Goal: Task Accomplishment & Management: Use online tool/utility

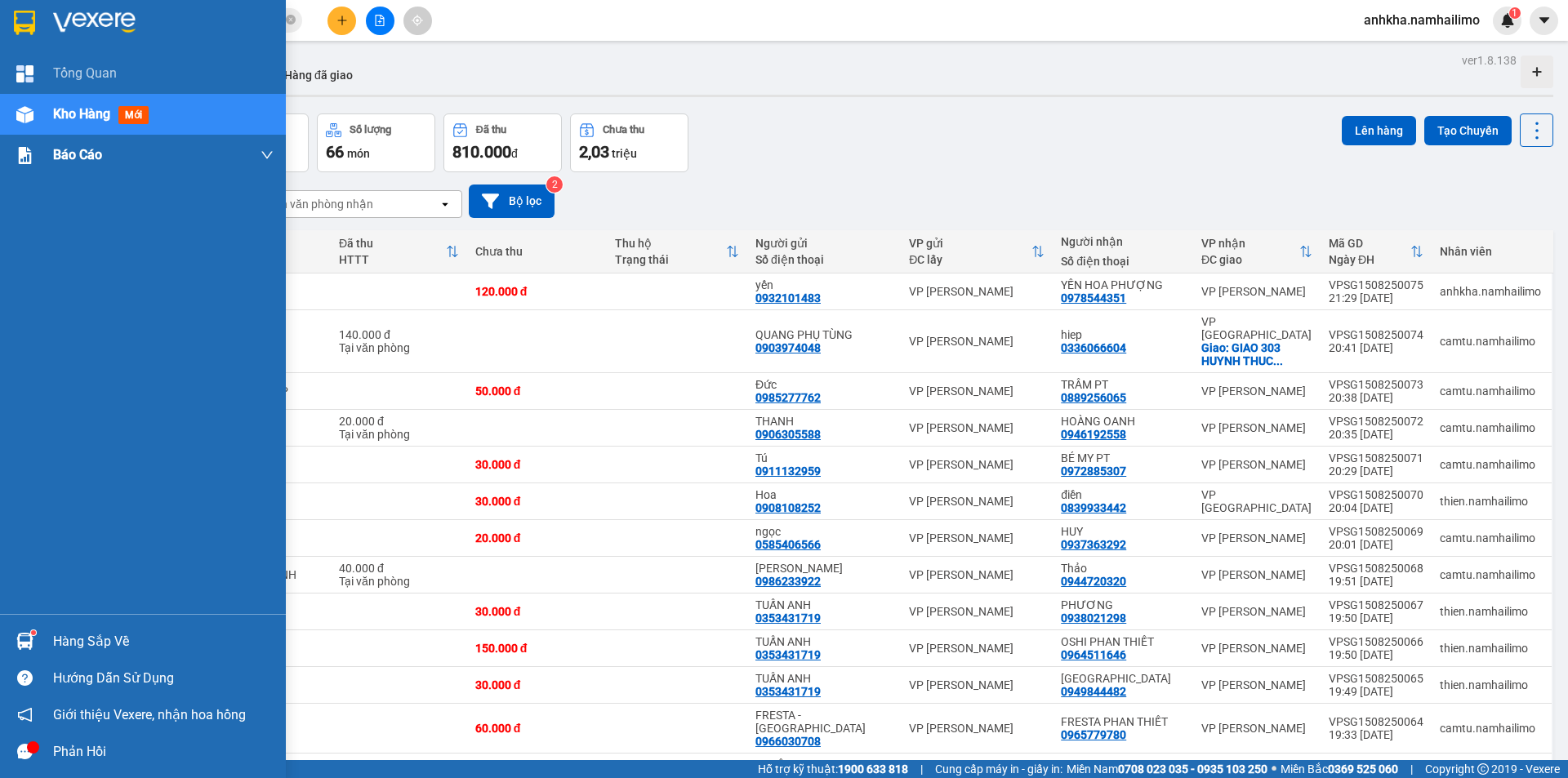
scroll to position [409, 0]
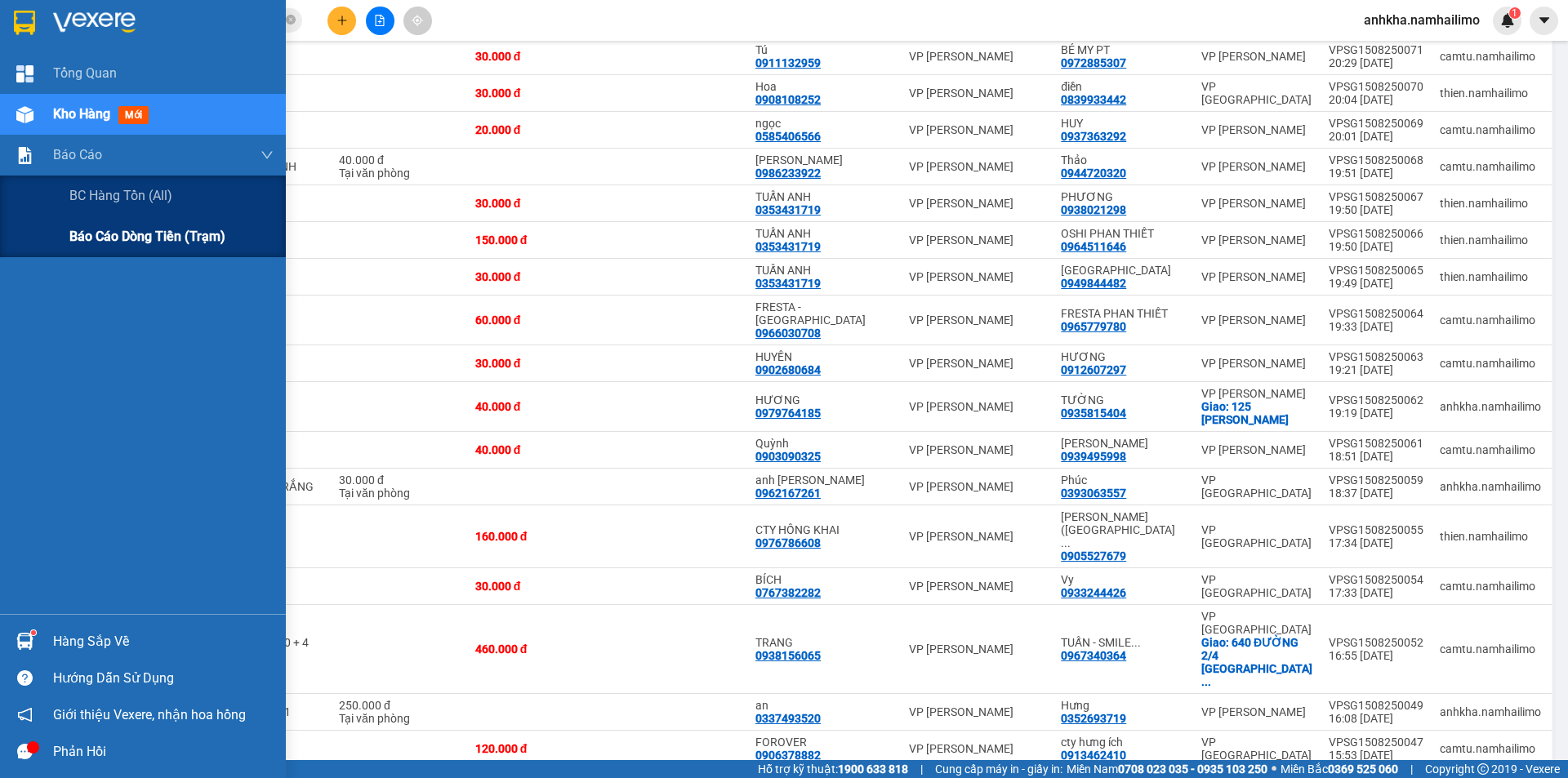
click at [76, 228] on span "Báo cáo dòng tiền (trạm)" at bounding box center [148, 236] width 156 height 21
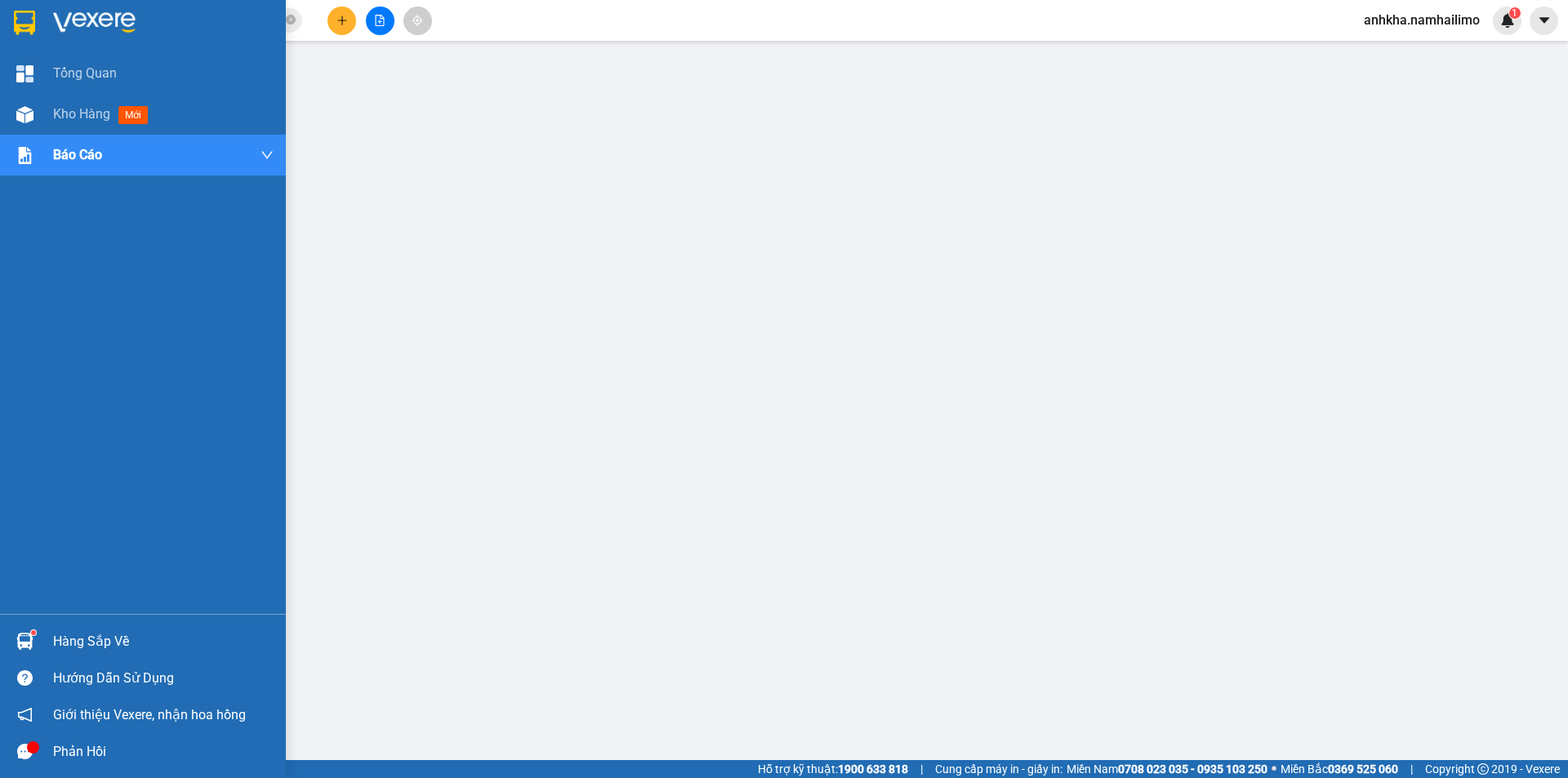
click at [18, 639] on img at bounding box center [24, 641] width 17 height 17
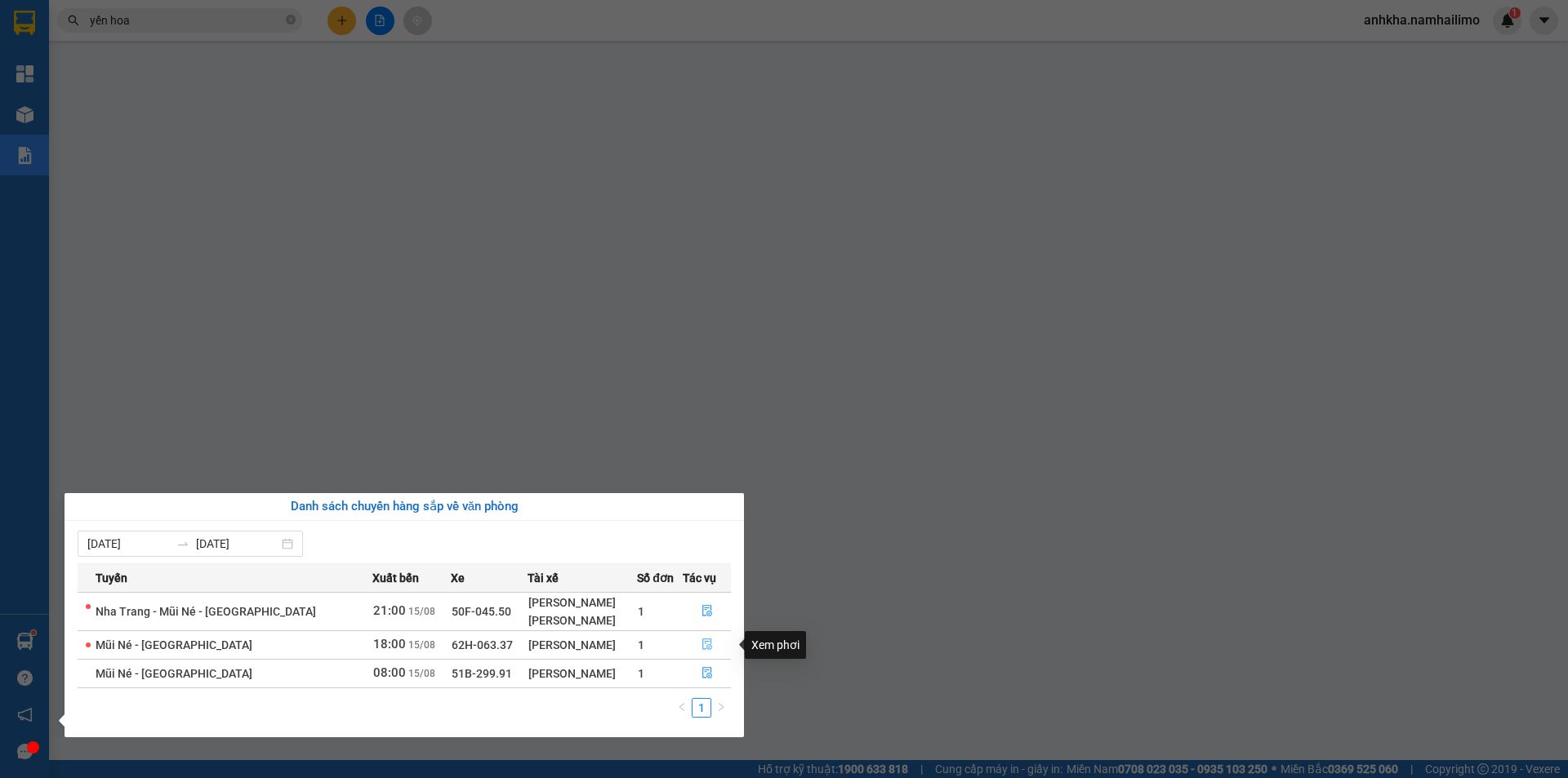
click at [707, 646] on icon "file-done" at bounding box center [707, 644] width 12 height 12
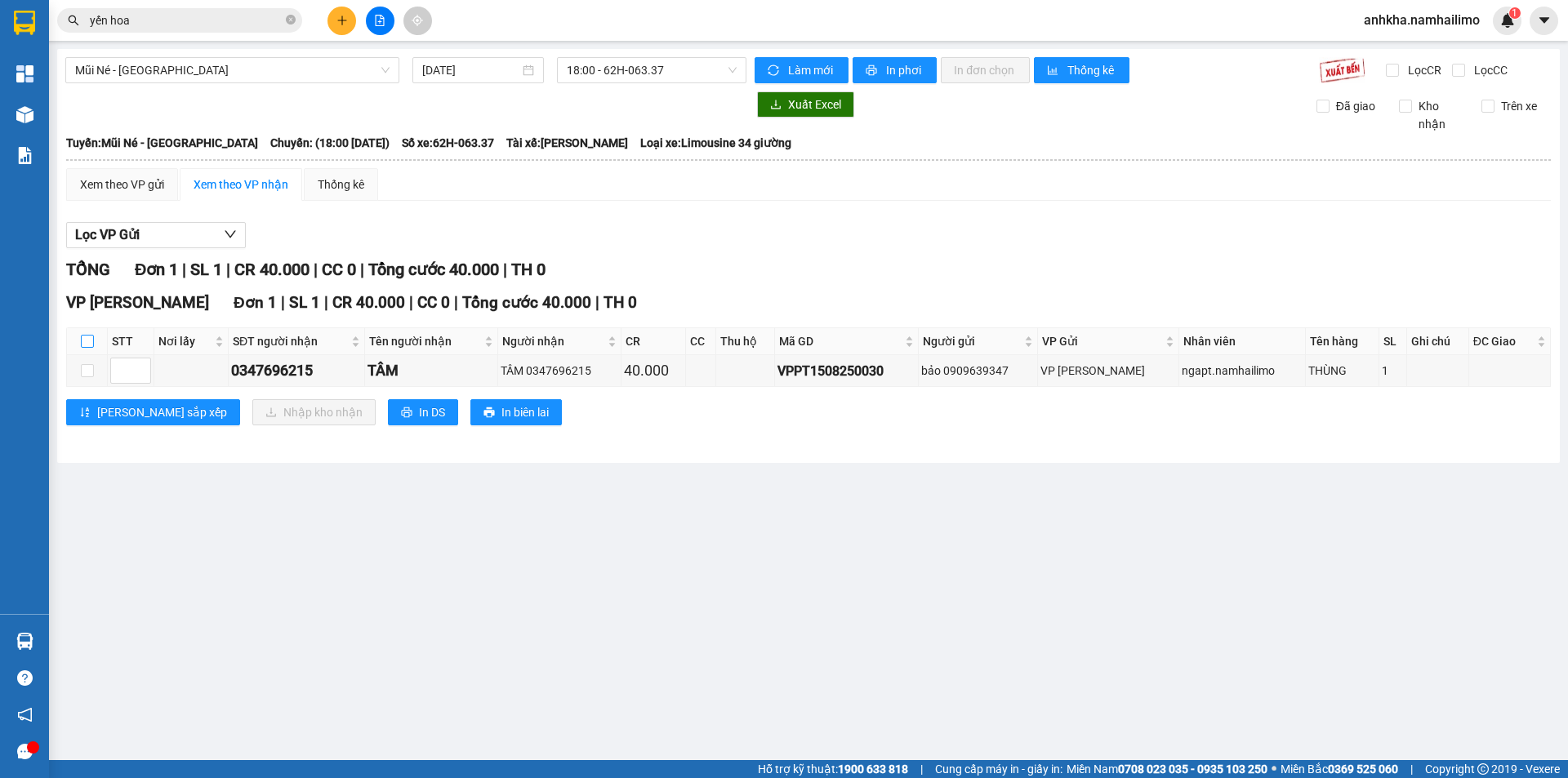
click at [91, 339] on input "checkbox" at bounding box center [87, 341] width 13 height 13
checkbox input "true"
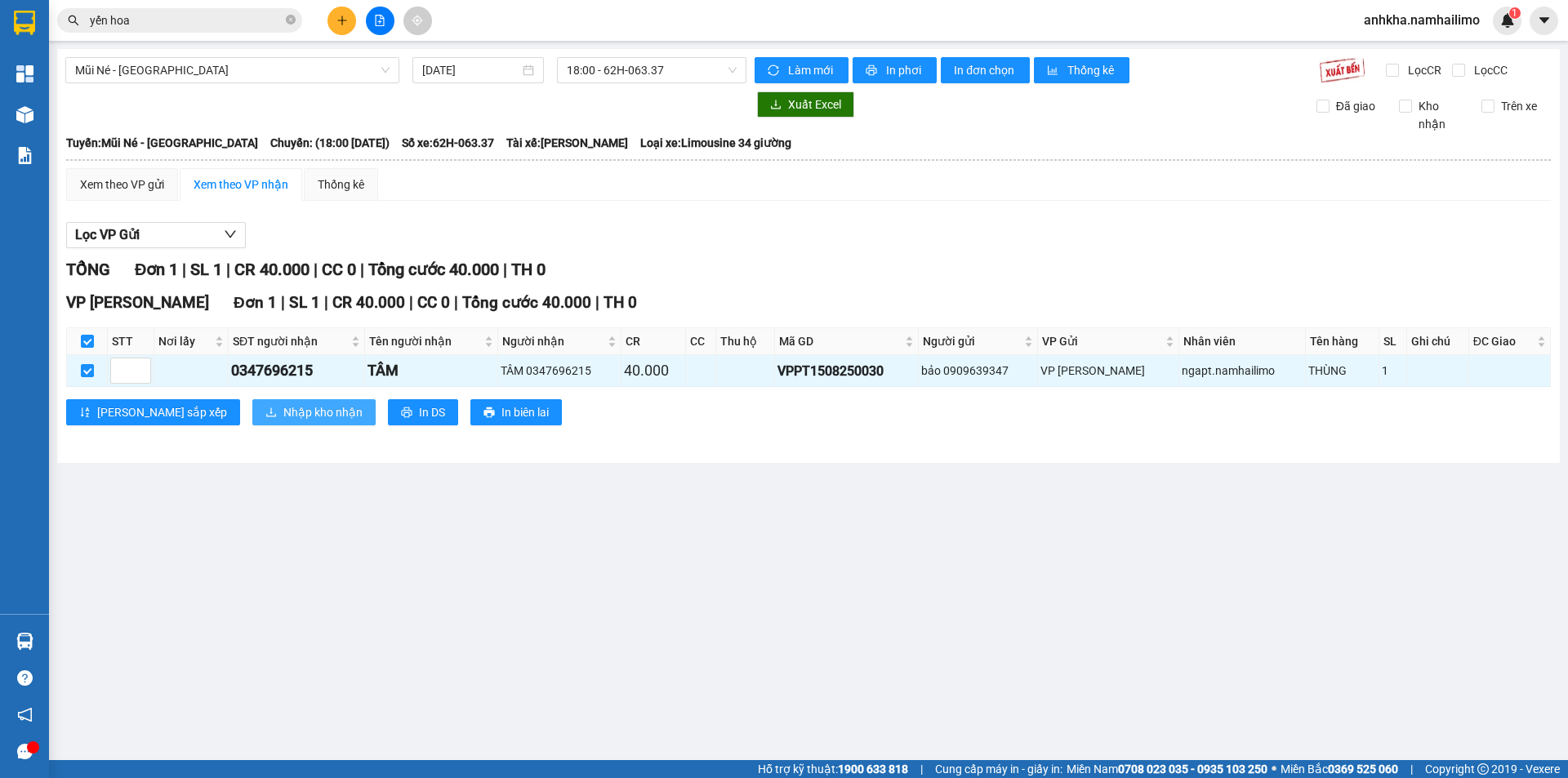
click at [252, 402] on button "Nhập kho nhận" at bounding box center [314, 412] width 123 height 26
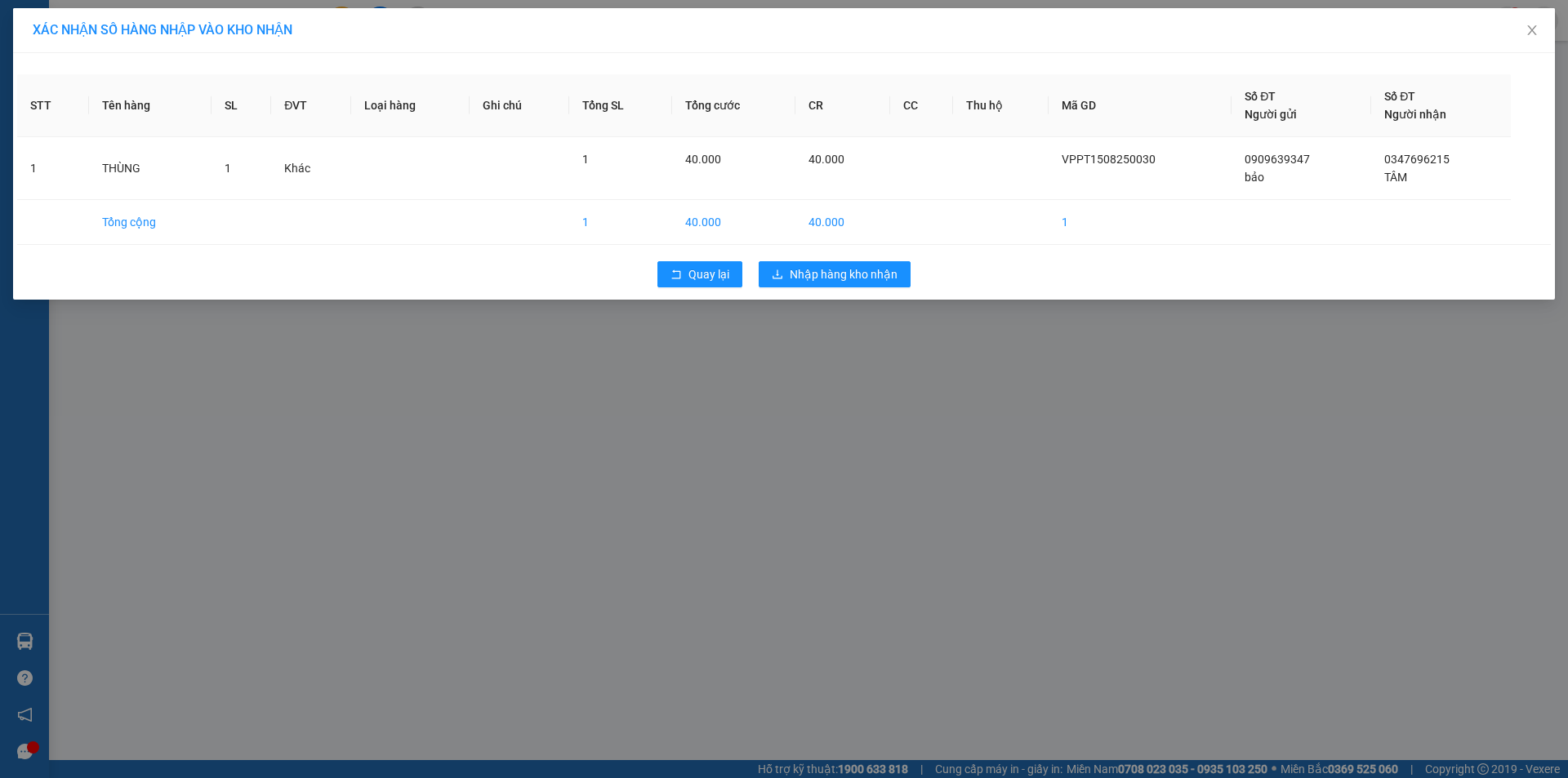
click at [854, 260] on div "Quay lại Nhập hàng kho nhận" at bounding box center [783, 274] width 1533 height 42
drag, startPoint x: 850, startPoint y: 274, endPoint x: 850, endPoint y: 284, distance: 10.0
click at [850, 275] on span "Nhập hàng kho nhận" at bounding box center [843, 275] width 108 height 18
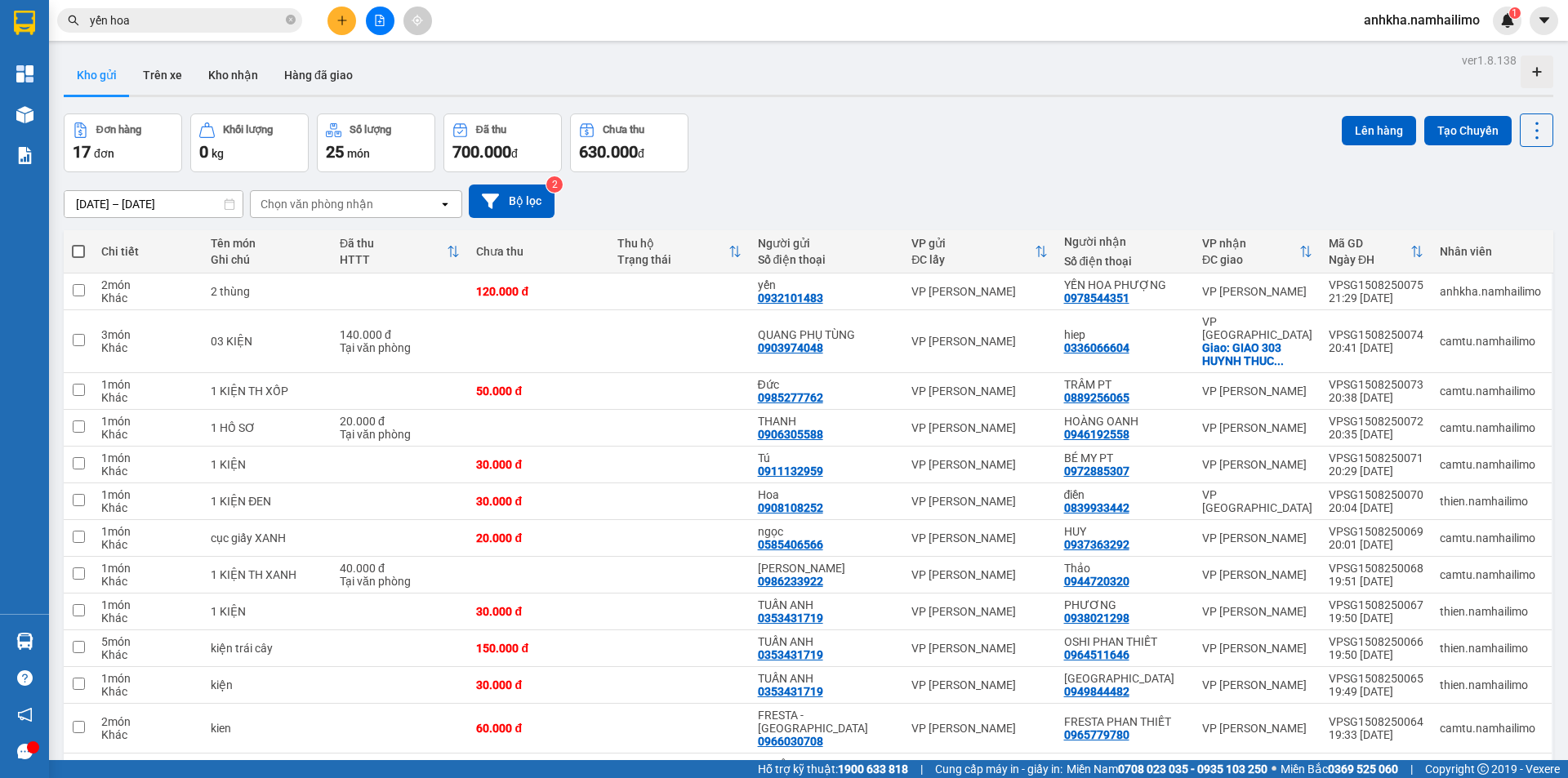
click at [271, 200] on div "Chọn văn phòng nhận" at bounding box center [316, 204] width 113 height 16
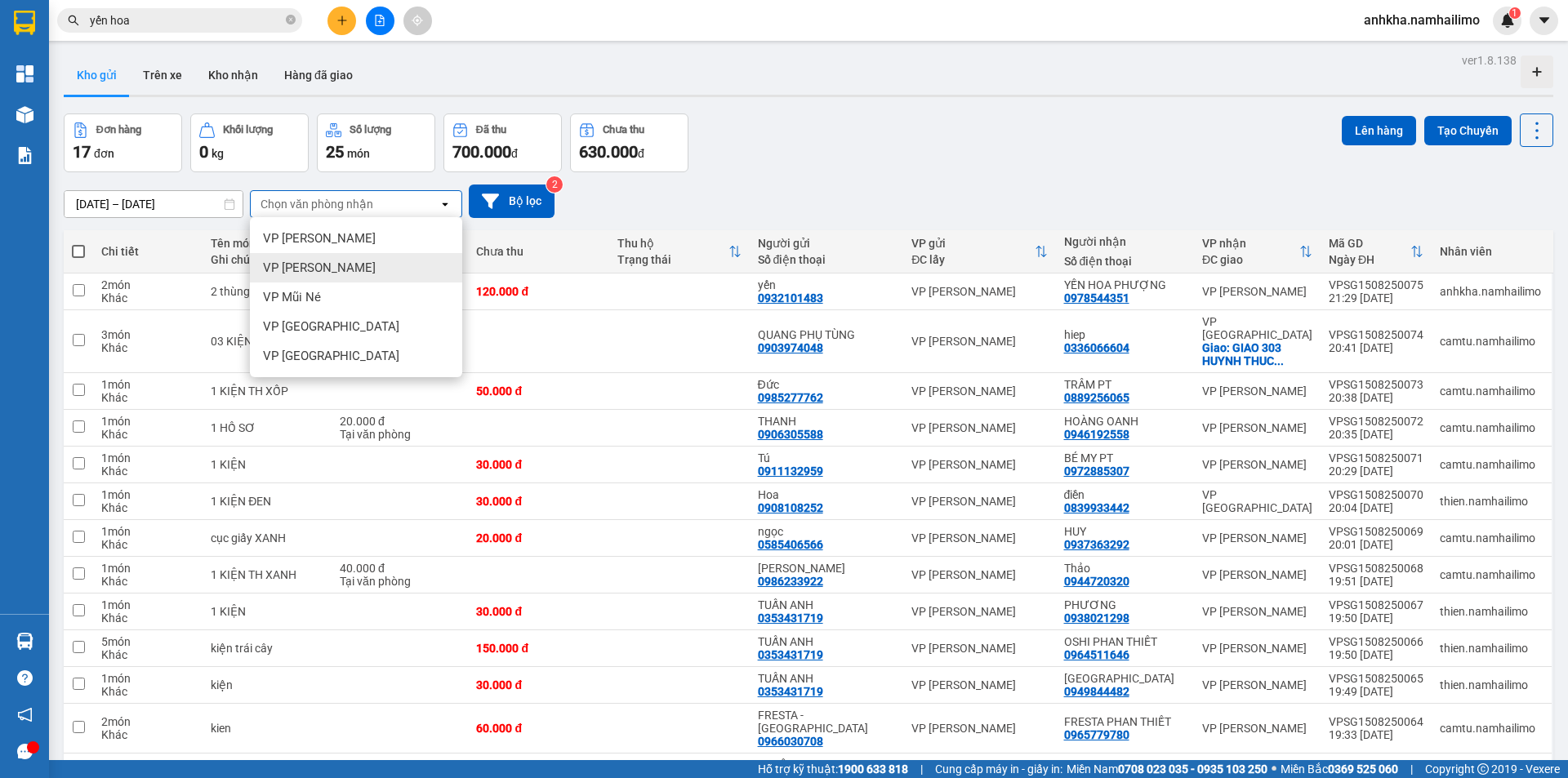
click at [327, 269] on span "VP [PERSON_NAME]" at bounding box center [319, 267] width 113 height 16
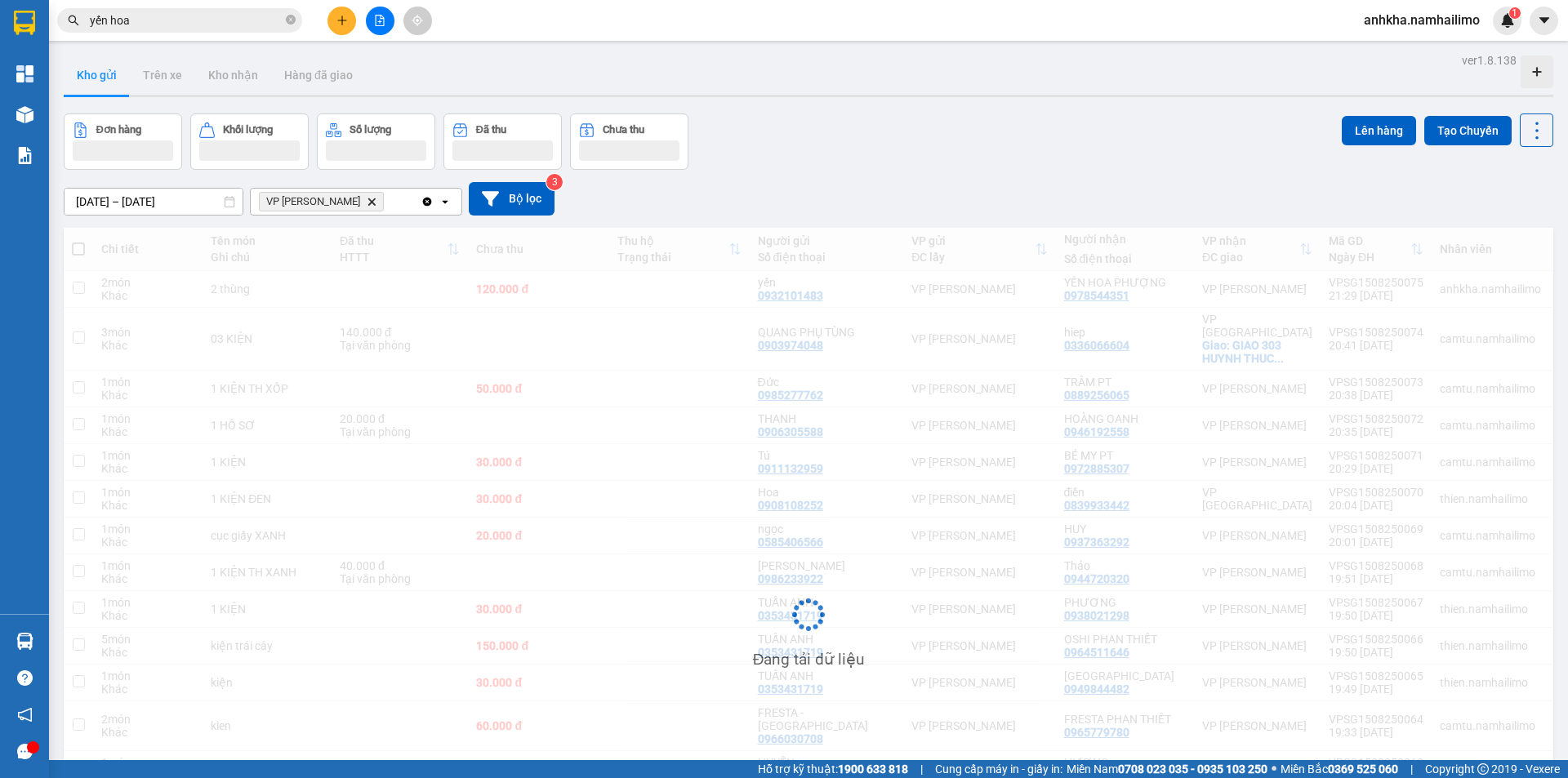
click at [382, 203] on div "VP [PERSON_NAME] Delete" at bounding box center [335, 201] width 170 height 26
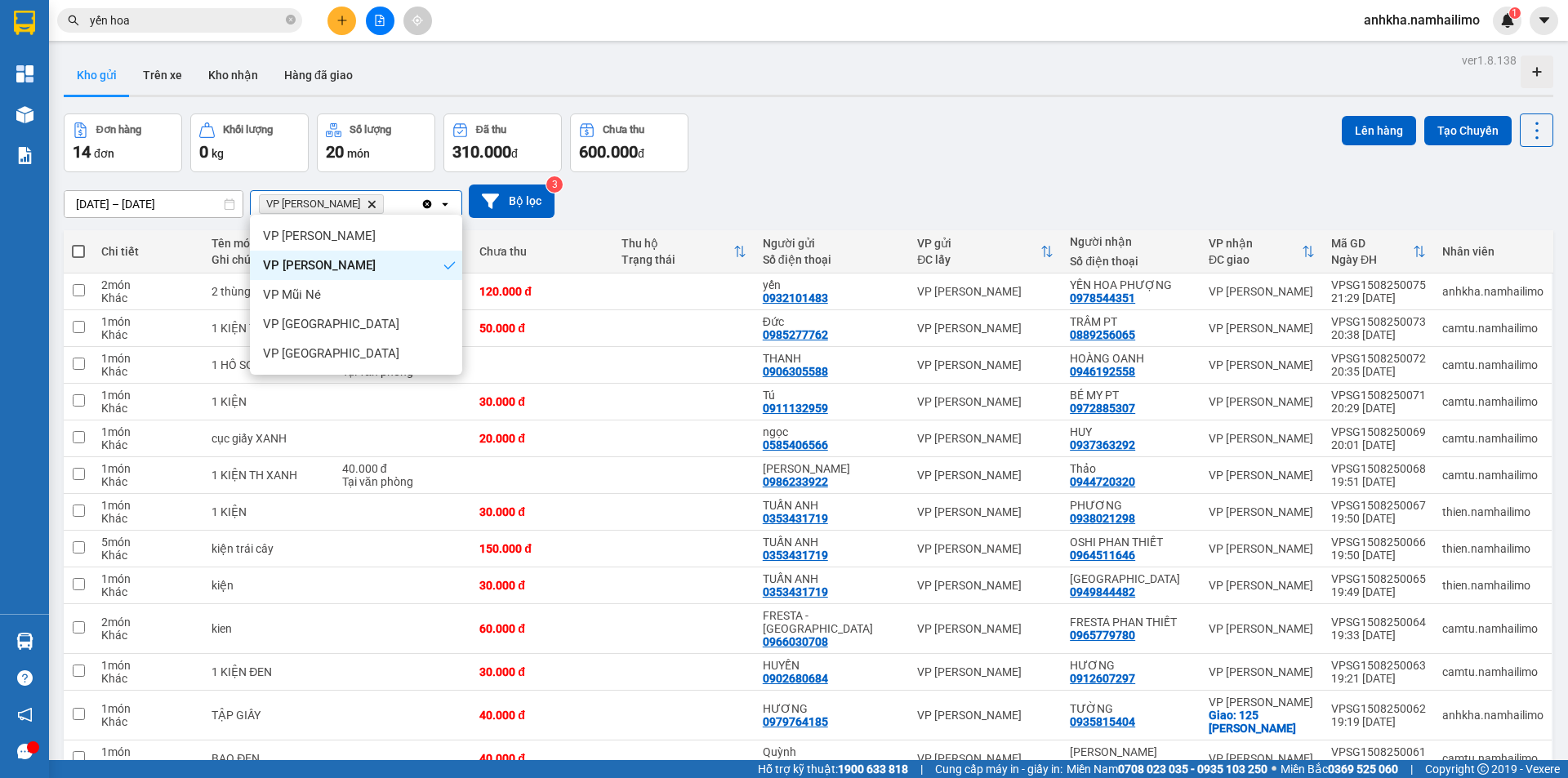
click at [337, 289] on div "VP Mũi Né" at bounding box center [355, 294] width 212 height 30
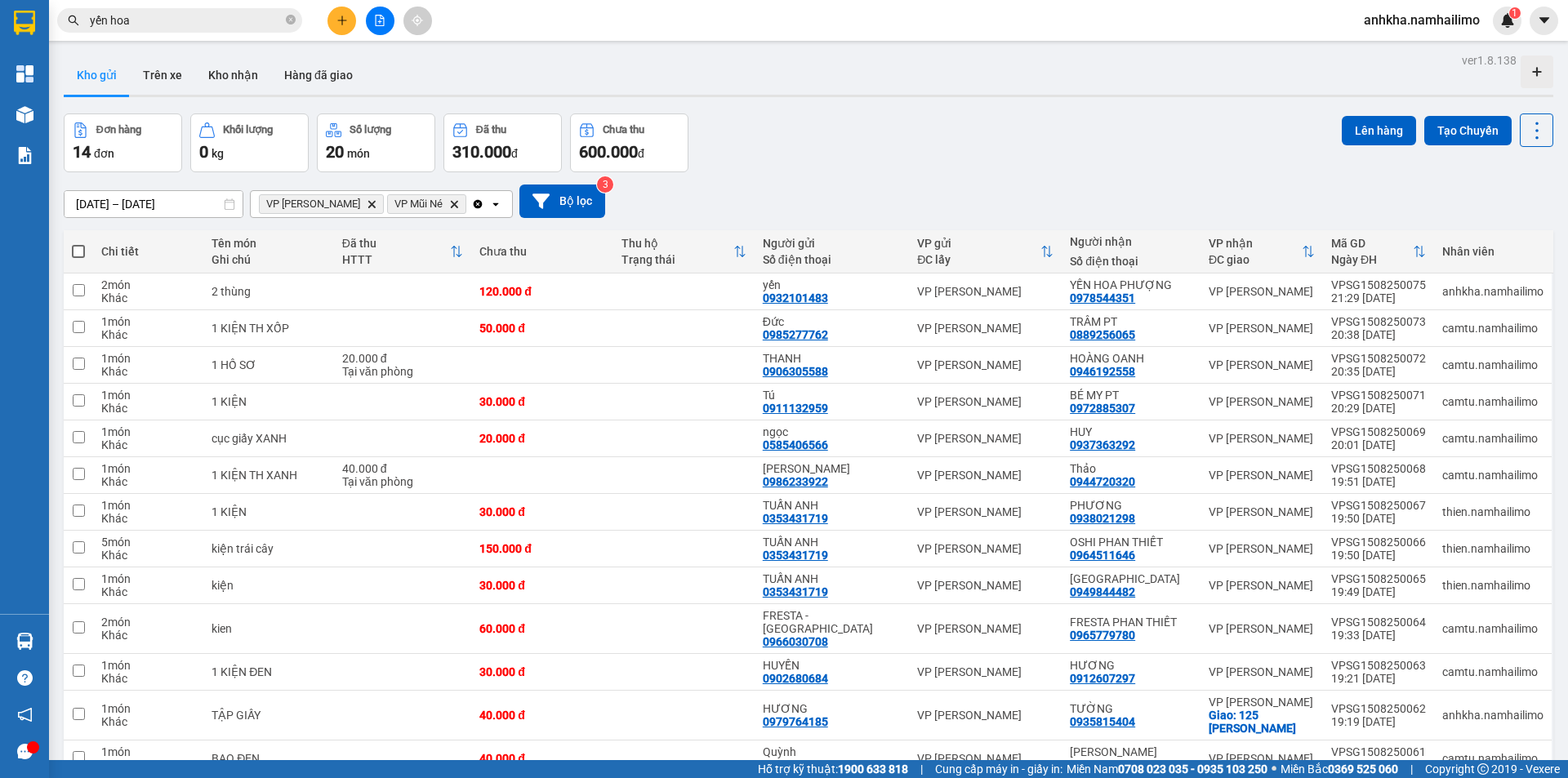
click at [441, 203] on div "VP [PERSON_NAME] Delete VP Mũi Né Delete" at bounding box center [360, 204] width 221 height 26
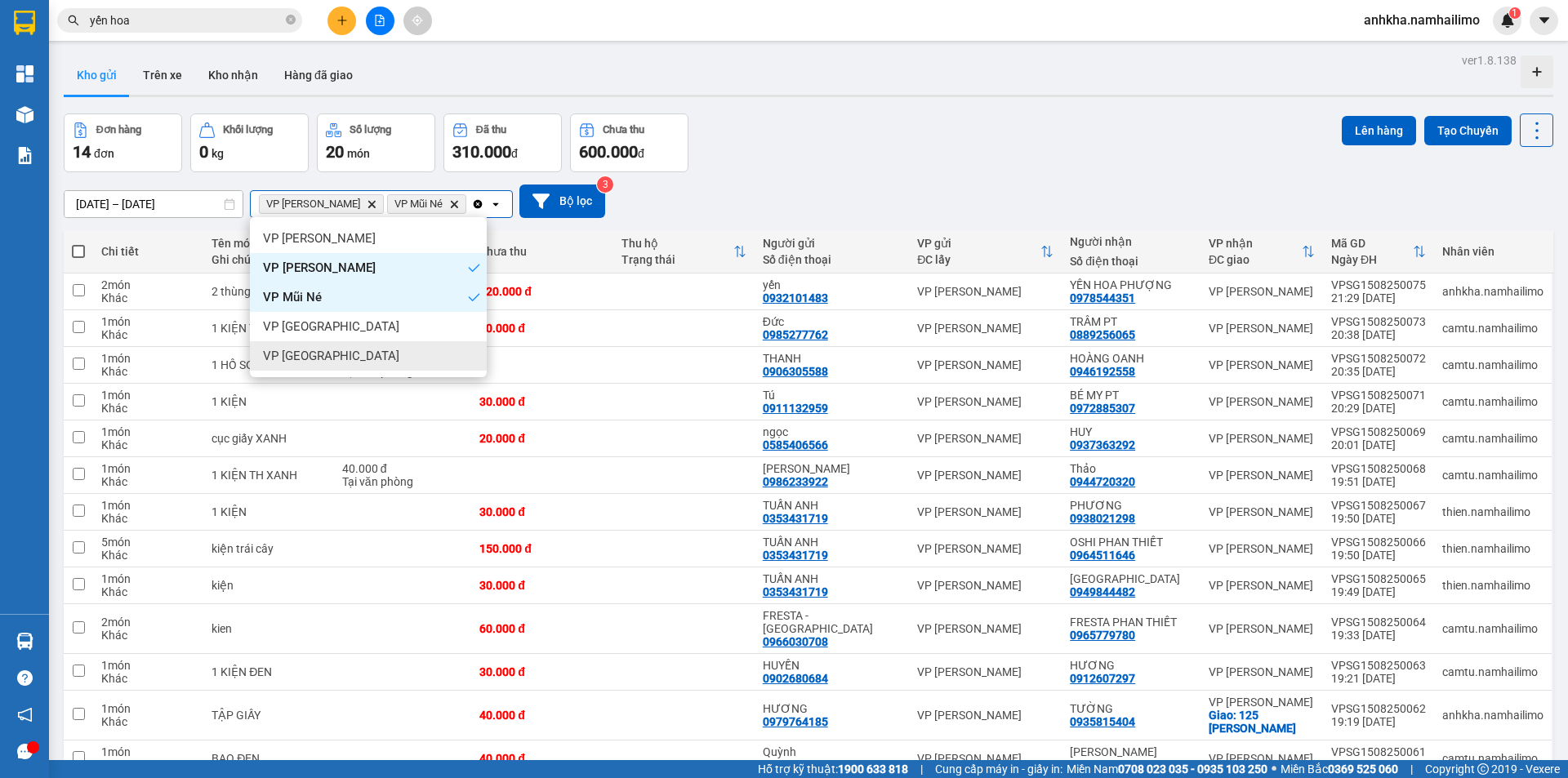
click at [384, 353] on div "VP [GEOGRAPHIC_DATA]" at bounding box center [367, 356] width 237 height 30
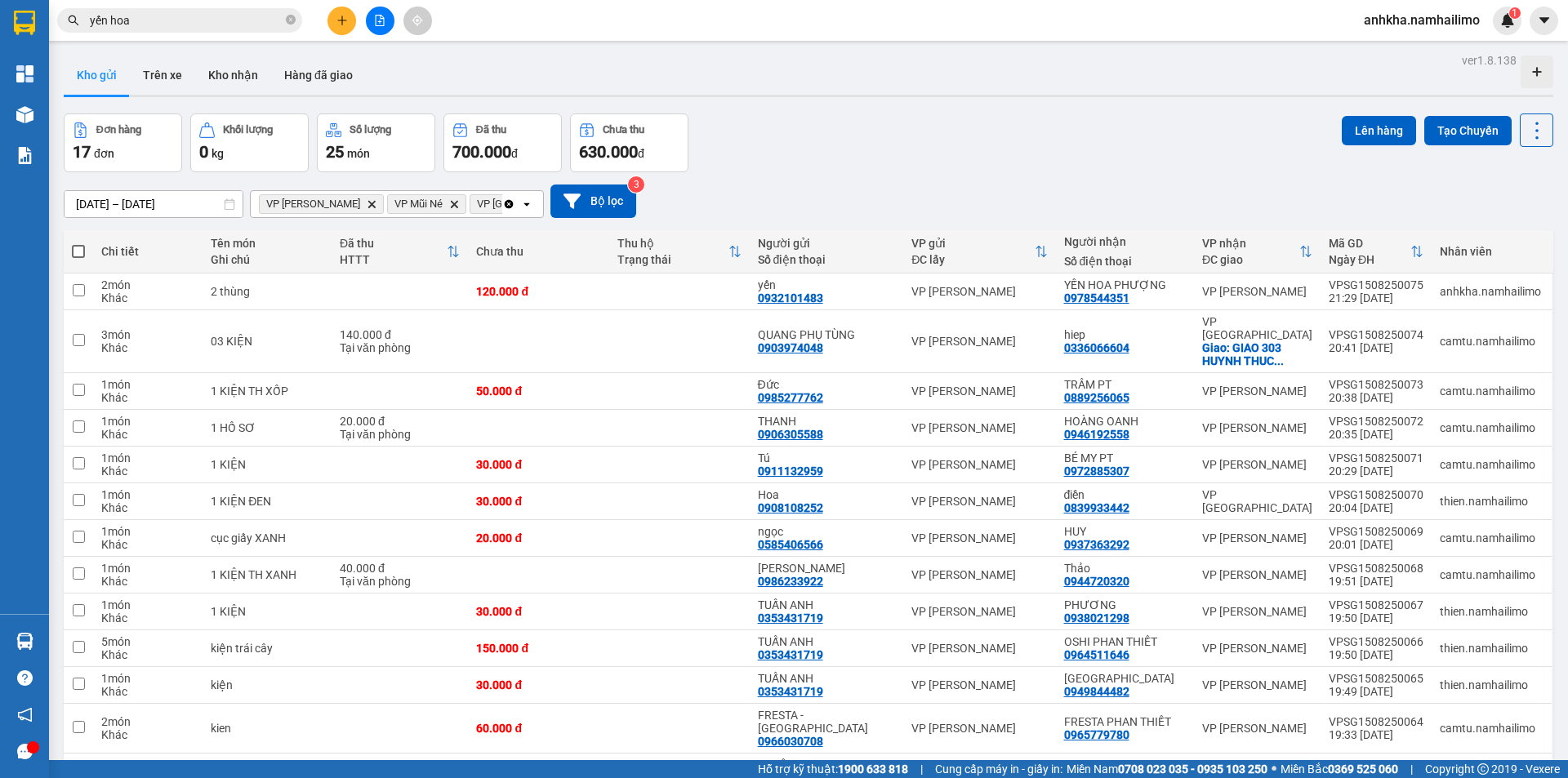
click at [79, 245] on span at bounding box center [78, 251] width 13 height 13
click at [79, 243] on input "checkbox" at bounding box center [79, 243] width 0 height 0
checkbox input "true"
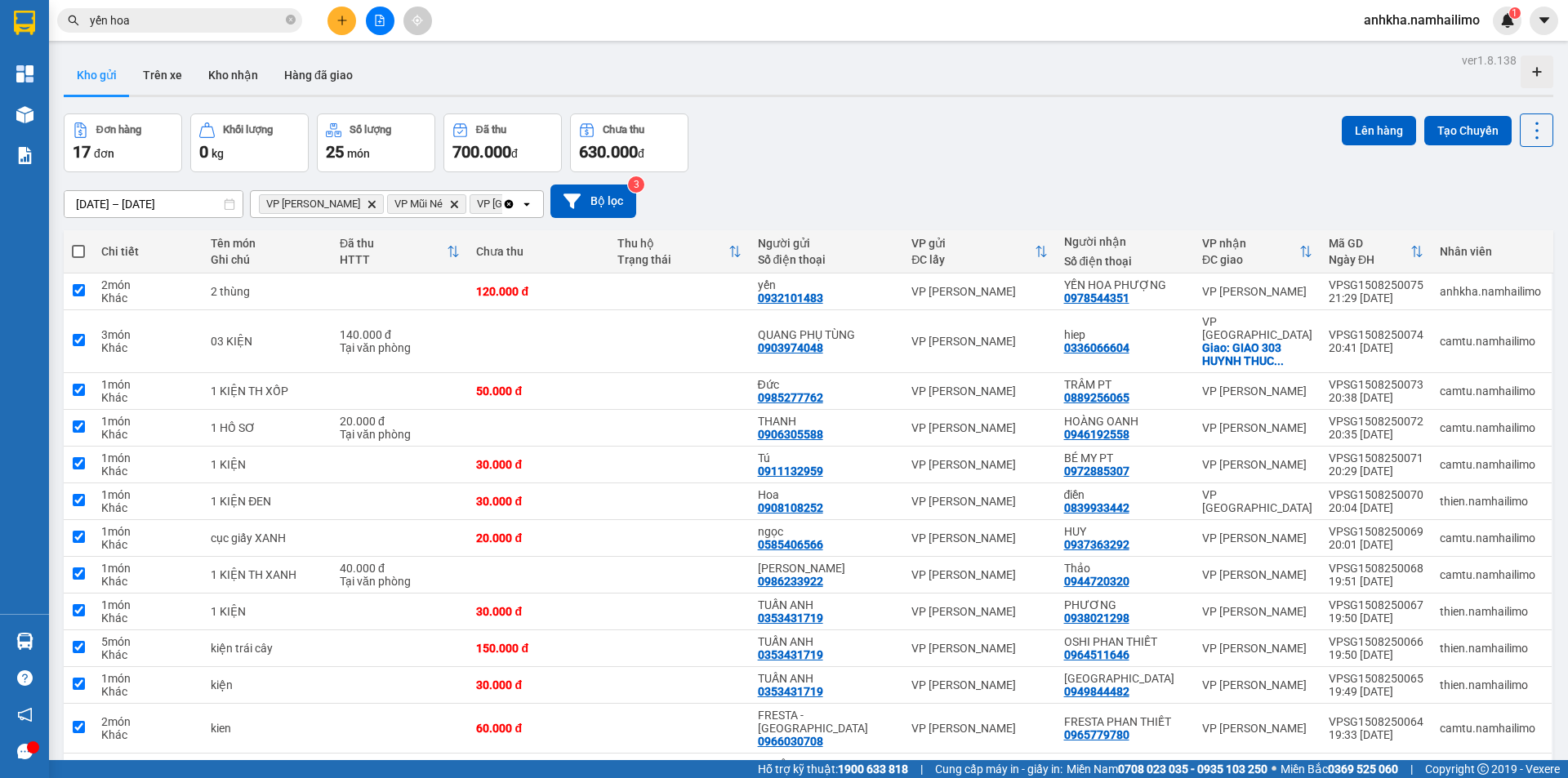
checkbox input "true"
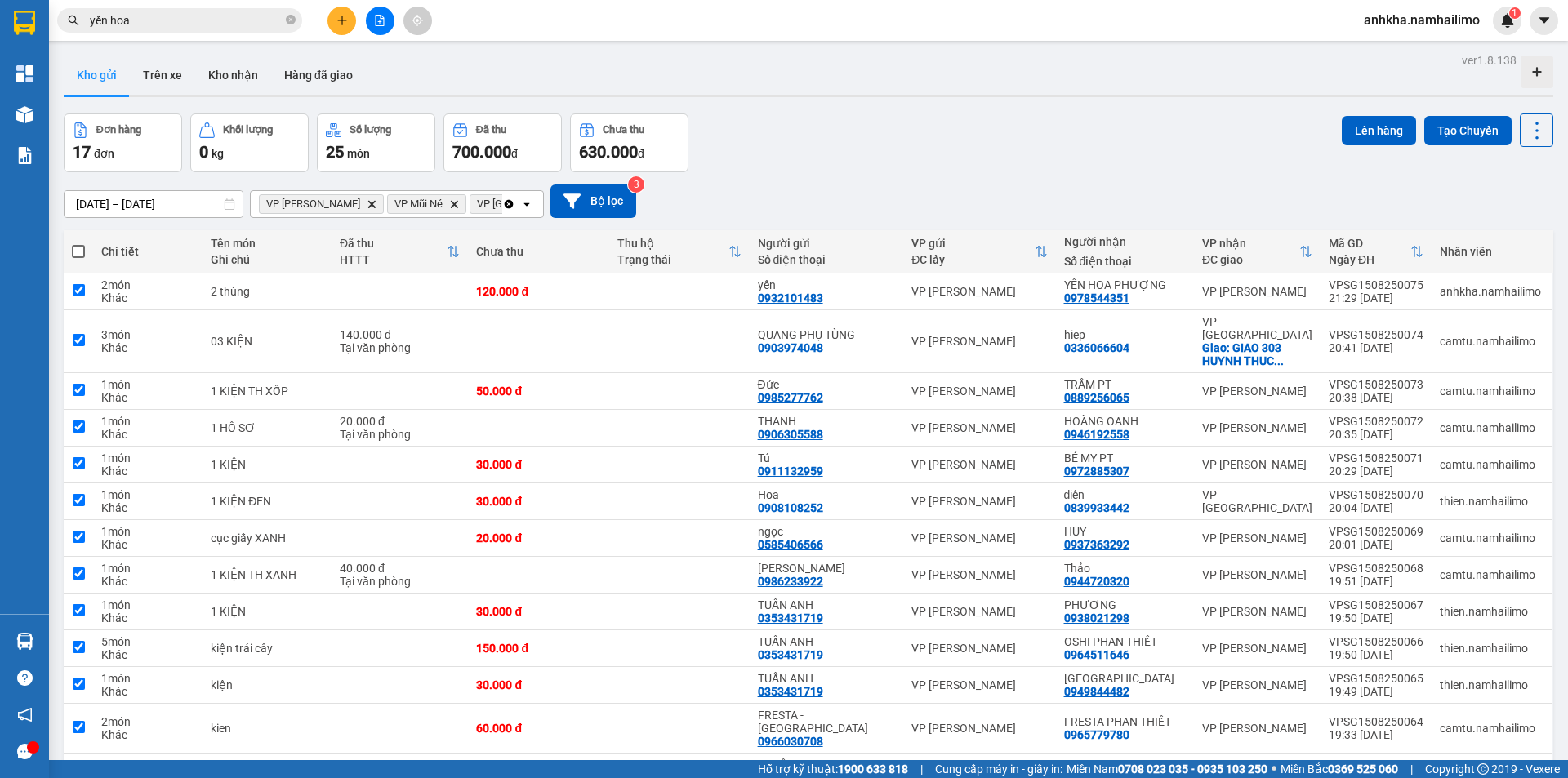
checkbox input "true"
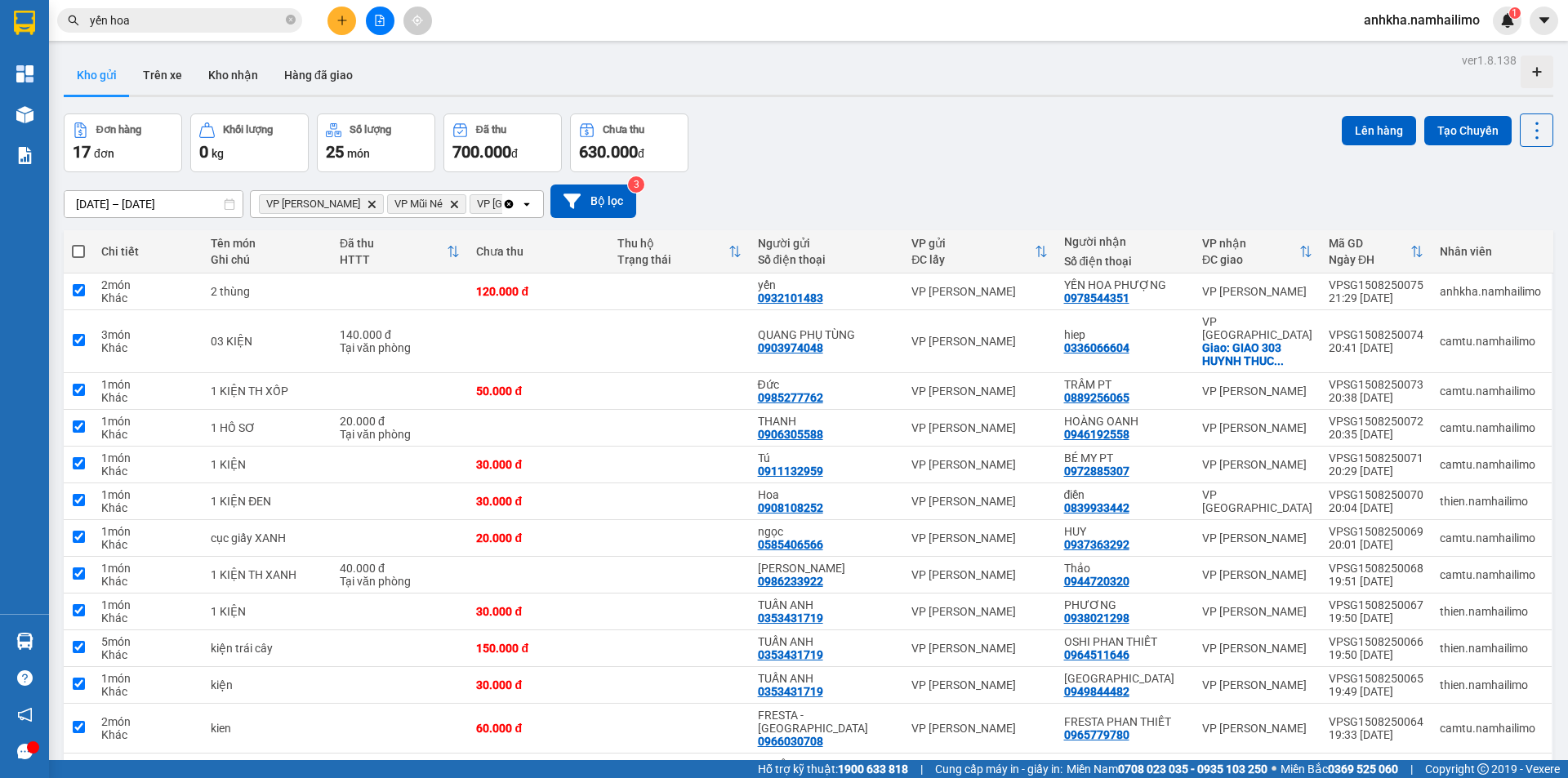
checkbox input "true"
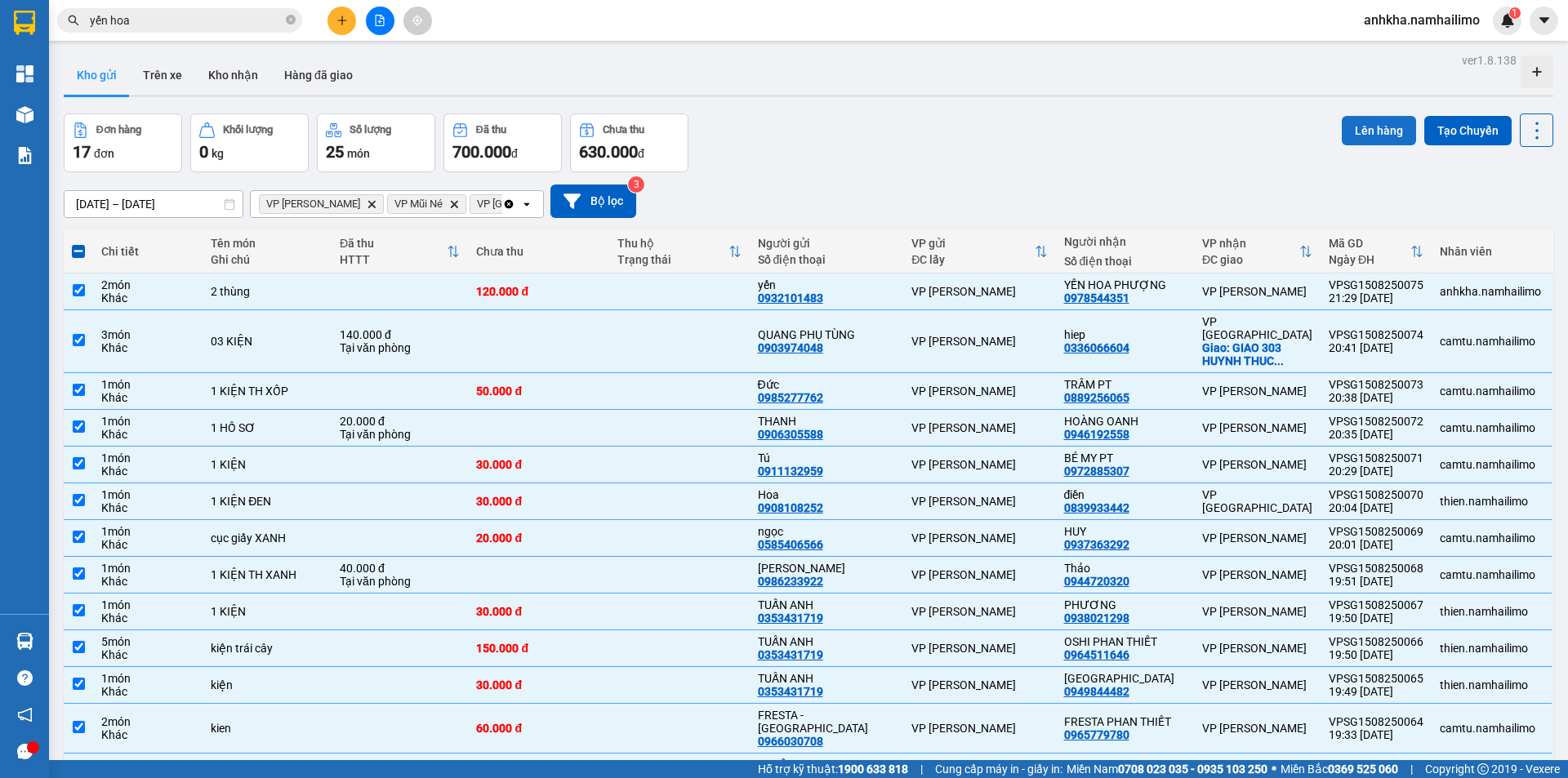
click at [1342, 135] on button "Lên hàng" at bounding box center [1378, 131] width 74 height 30
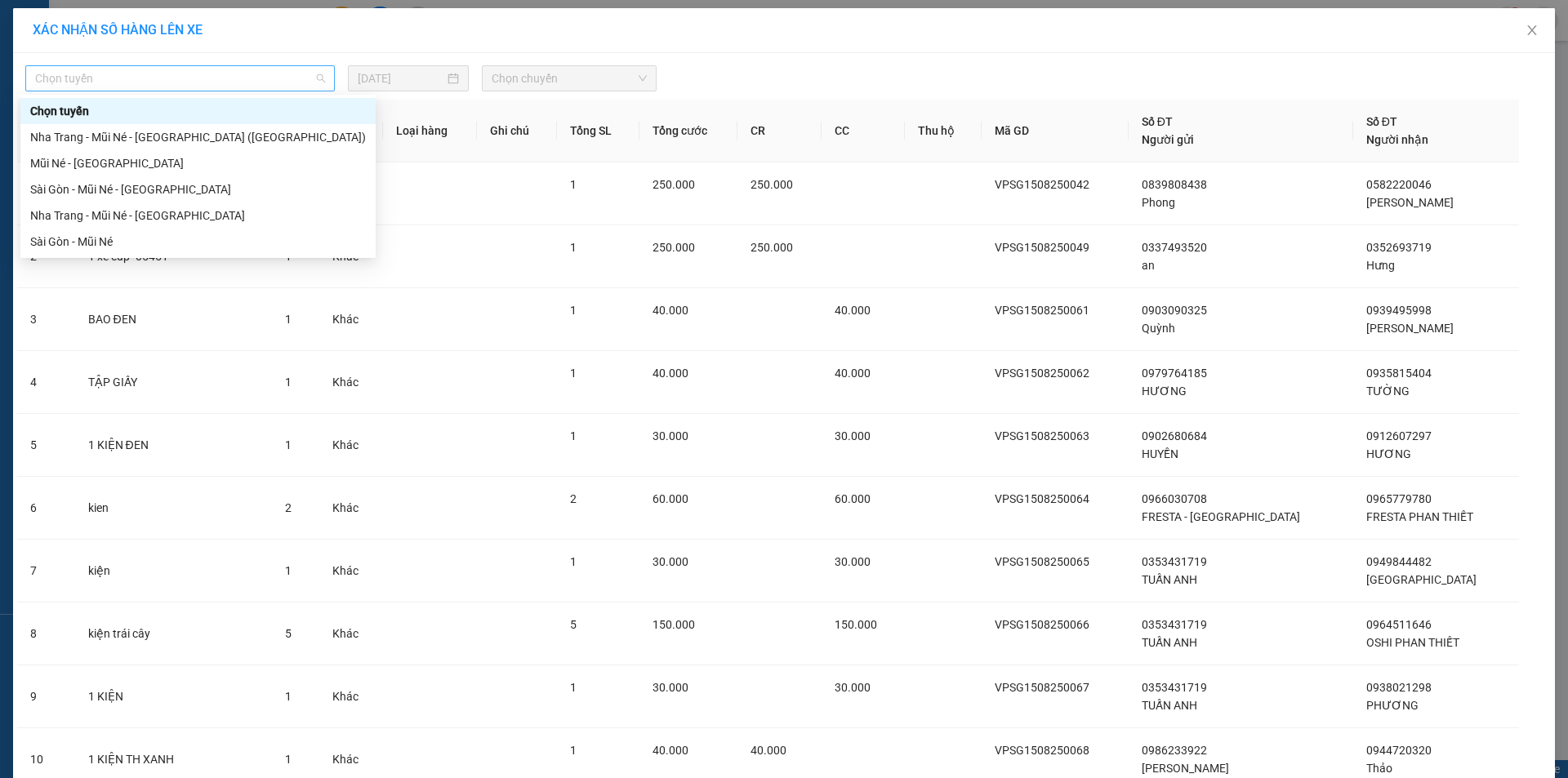
click at [249, 80] on span "Chọn tuyến" at bounding box center [180, 78] width 290 height 24
click at [137, 243] on div "Sài Gòn - Mũi Né" at bounding box center [198, 241] width 335 height 18
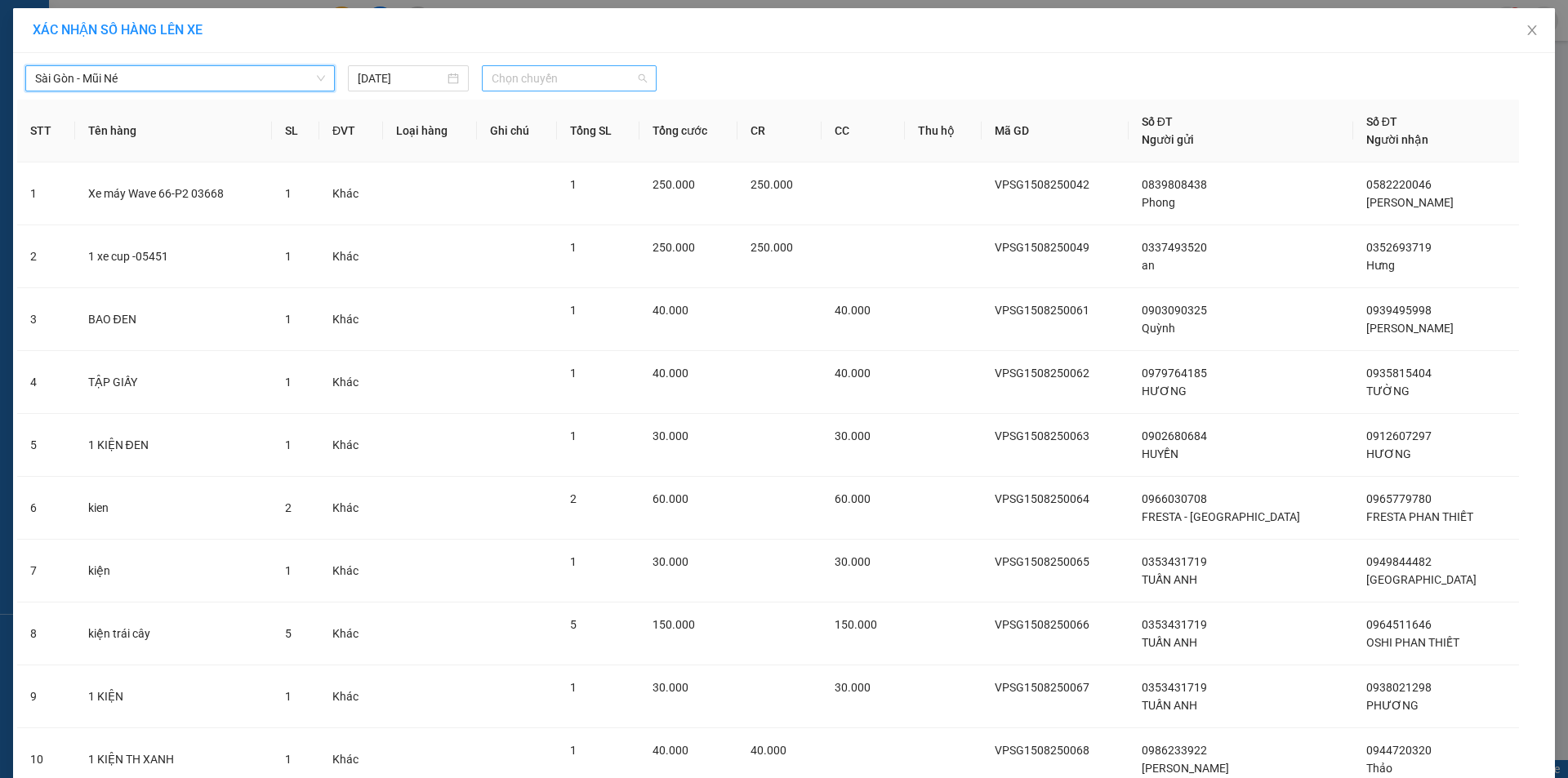
click at [569, 80] on span "Chọn chuyến" at bounding box center [569, 78] width 156 height 24
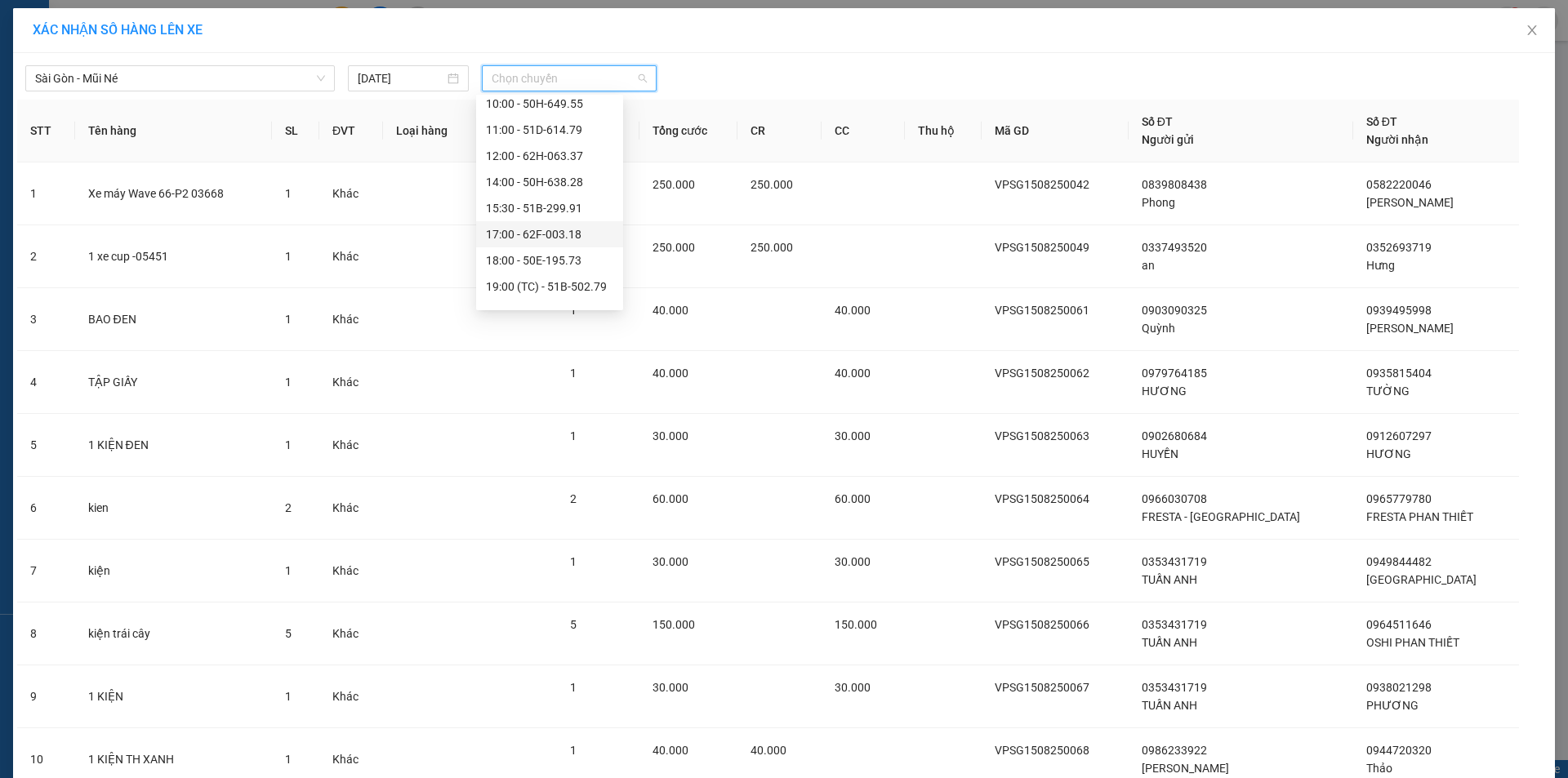
scroll to position [261, 0]
click at [550, 297] on div "23:15 (TC) - 50H-638.28" at bounding box center [549, 294] width 127 height 18
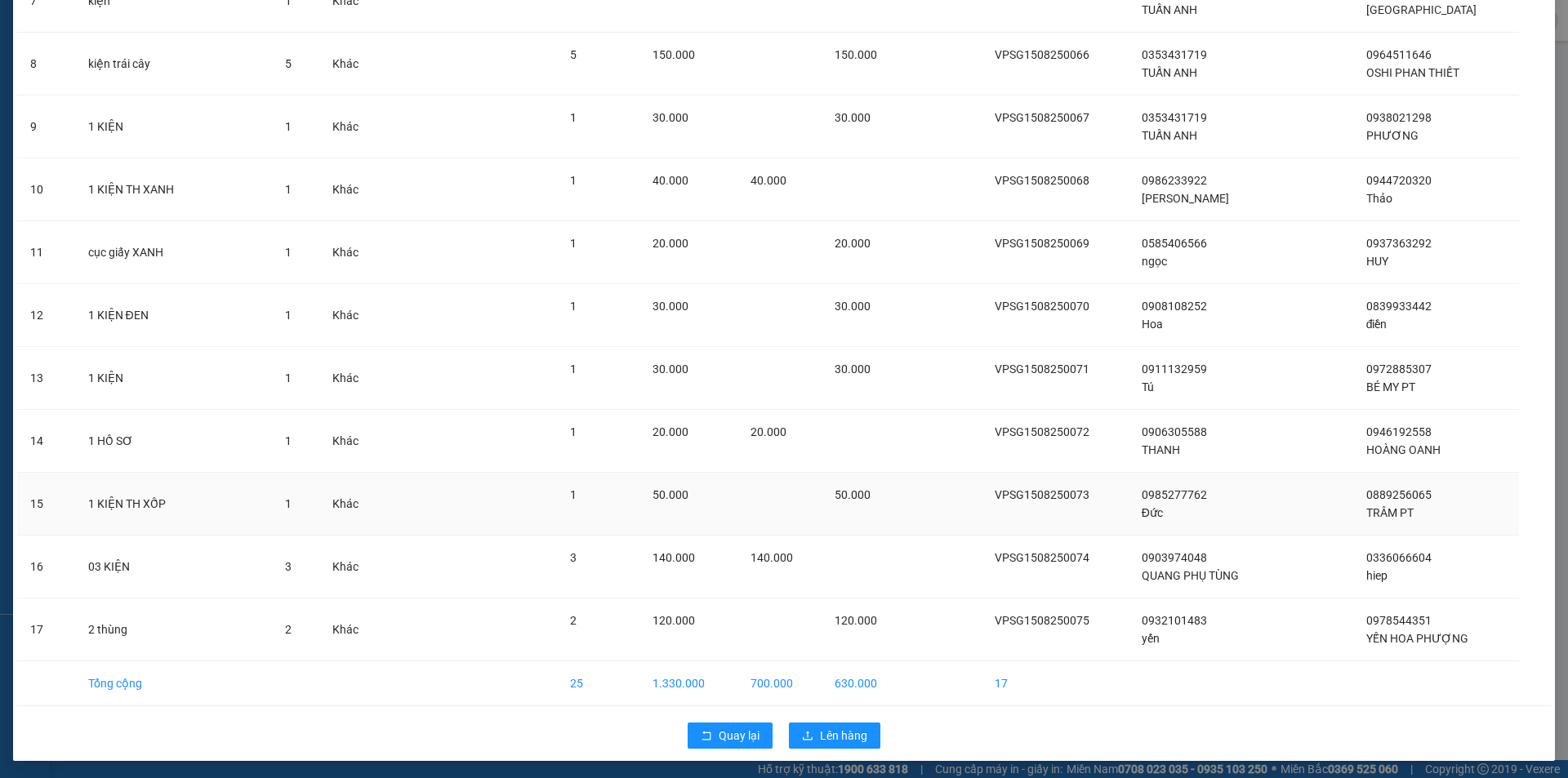
scroll to position [582, 0]
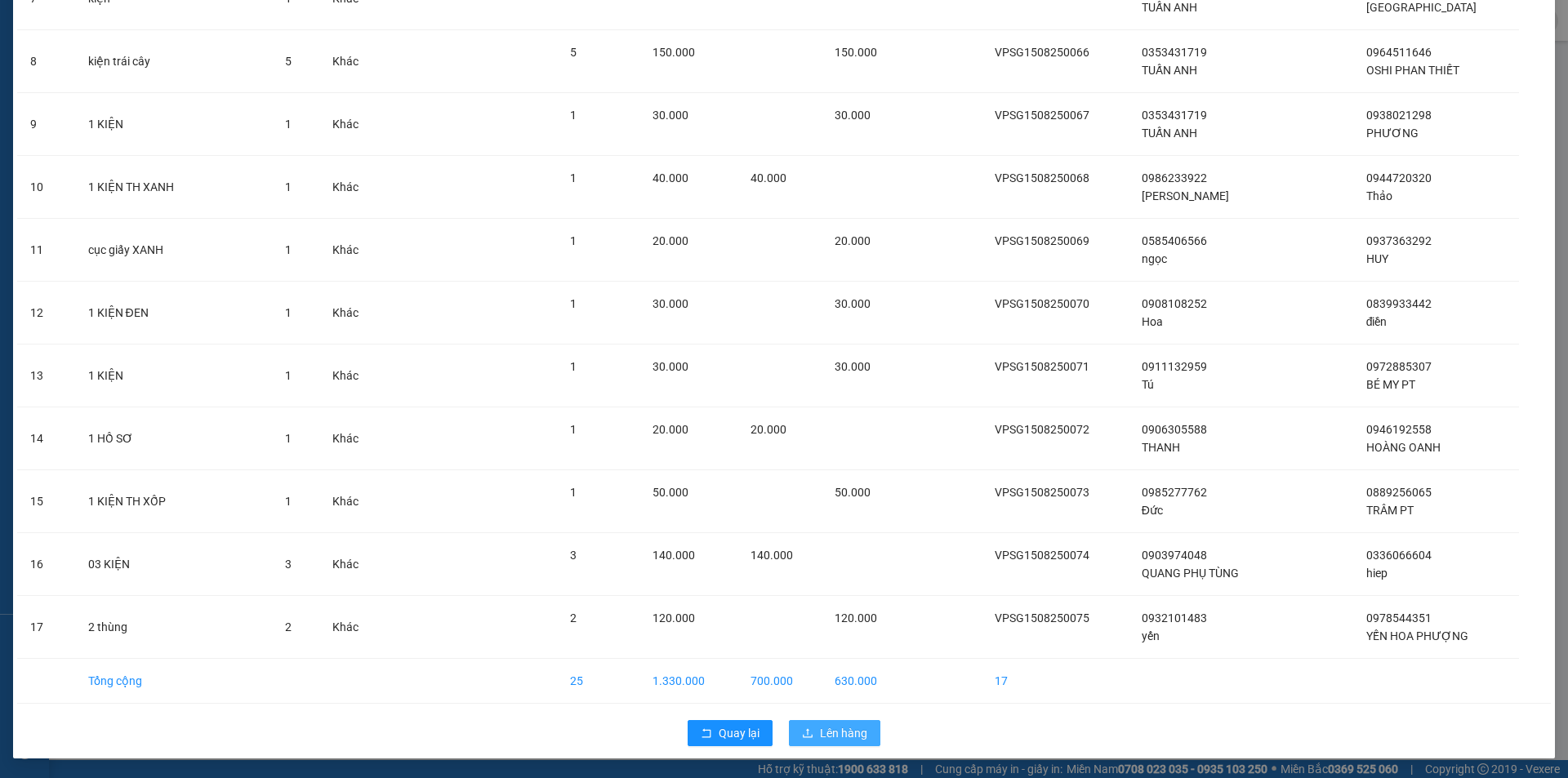
click at [832, 729] on span "Lên hàng" at bounding box center [843, 733] width 47 height 18
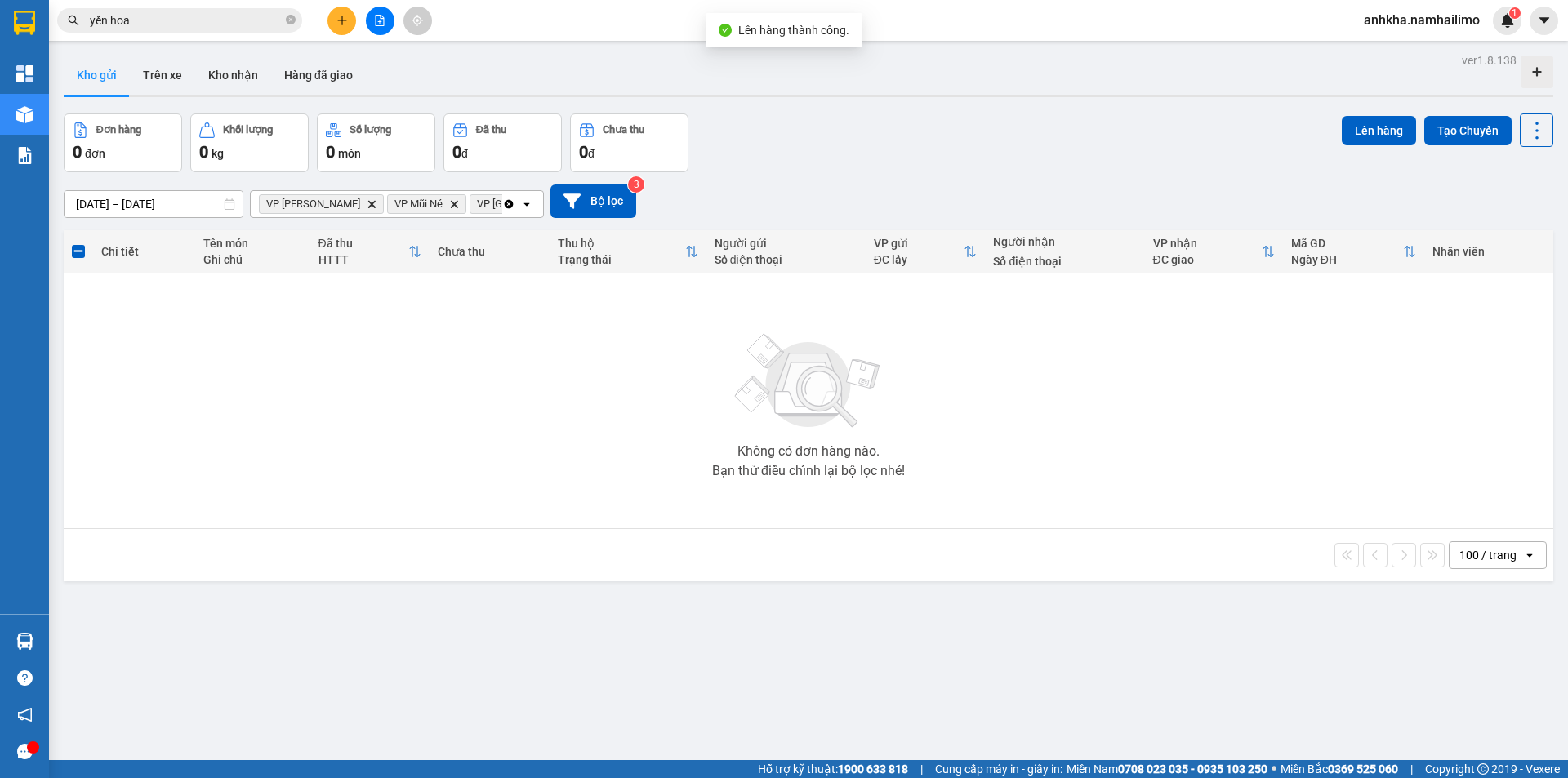
click at [340, 207] on span "VP [PERSON_NAME] Delete" at bounding box center [322, 204] width 125 height 20
click at [367, 207] on icon "Delete" at bounding box center [371, 204] width 10 height 10
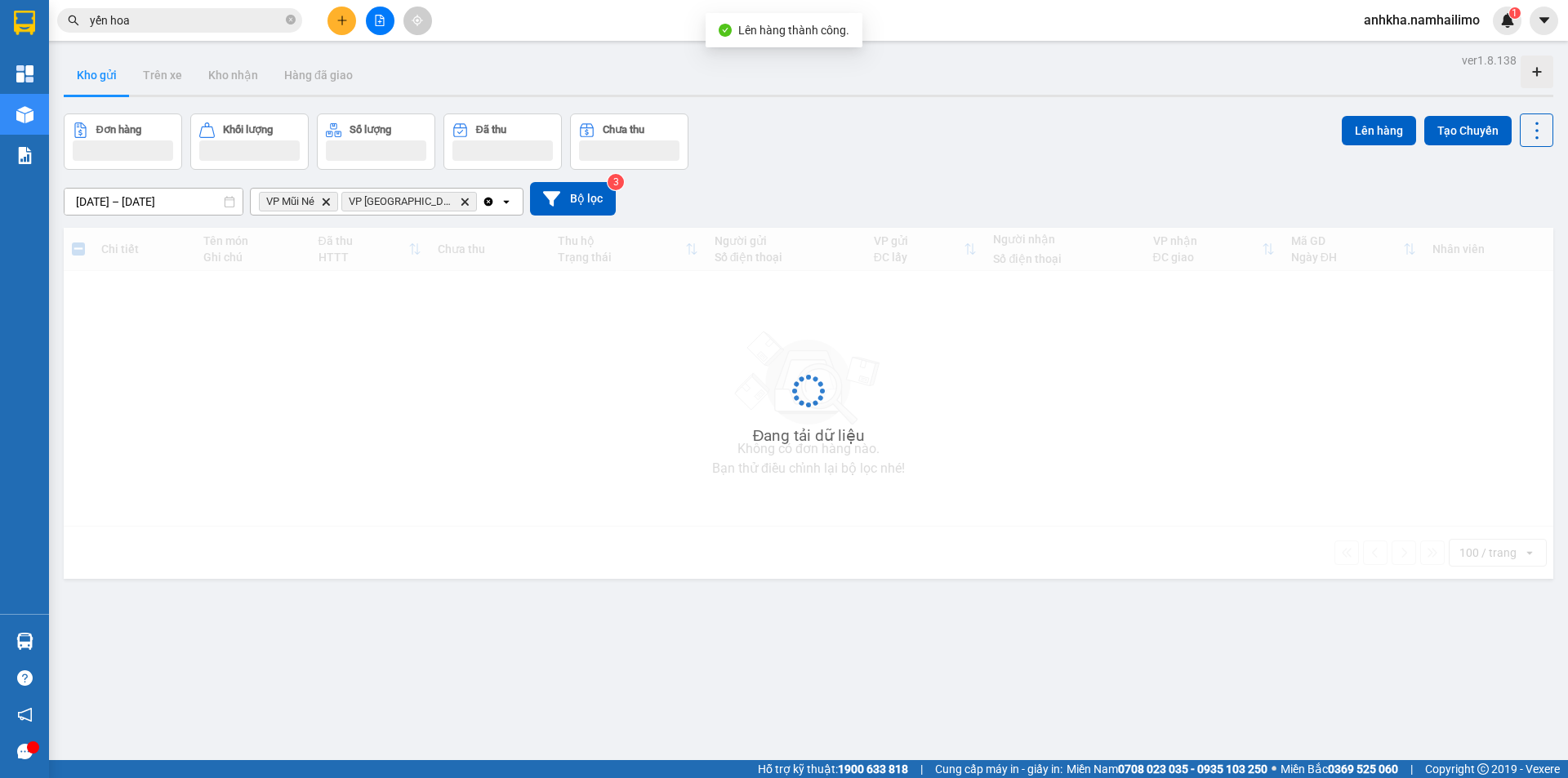
click at [320, 200] on span "VP Mũi Né Delete" at bounding box center [299, 202] width 80 height 20
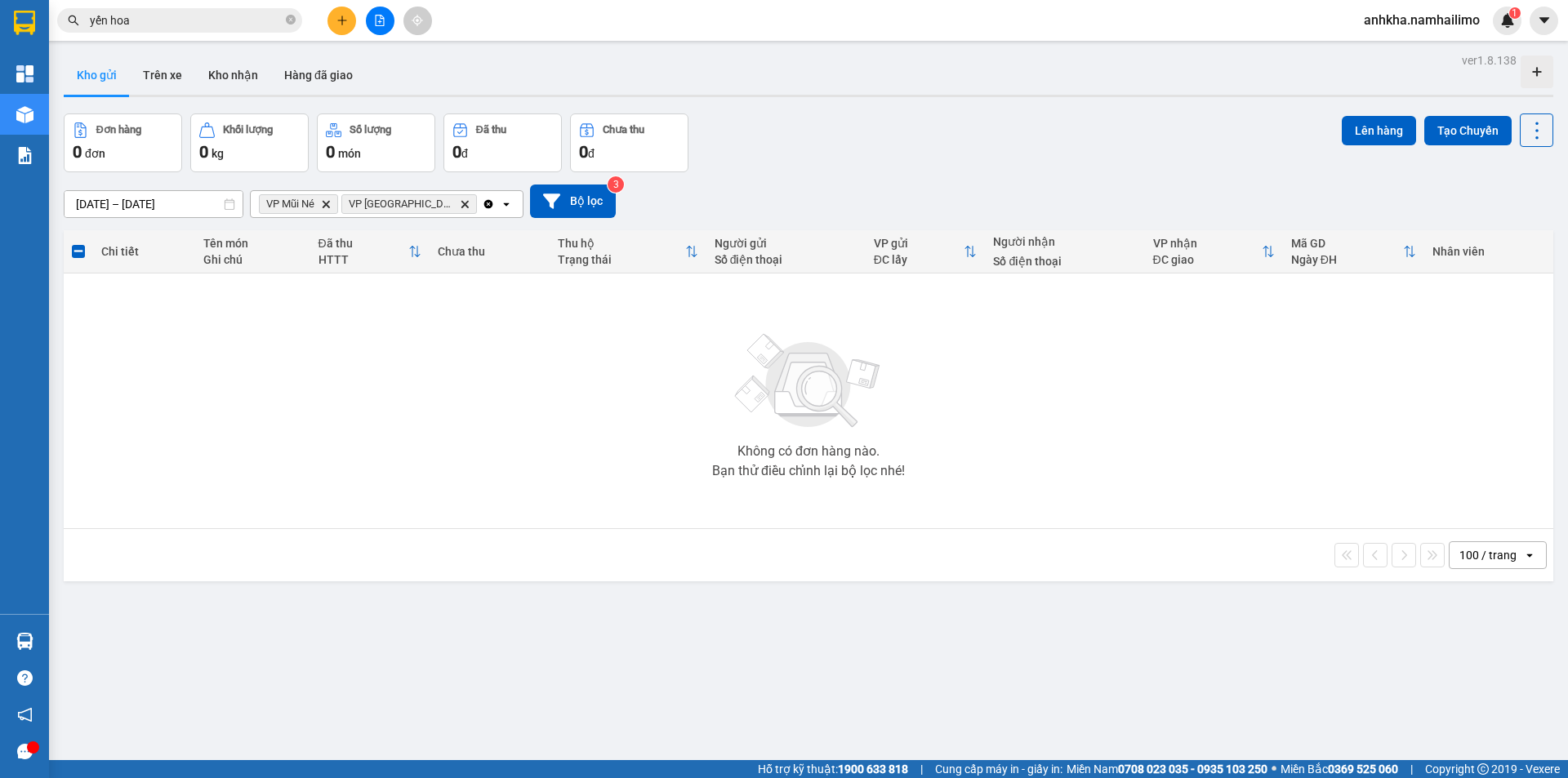
click at [328, 200] on icon "Delete" at bounding box center [325, 204] width 10 height 10
click at [337, 203] on span "VP chợ Mũi Né Delete" at bounding box center [327, 204] width 136 height 20
click at [377, 205] on icon "Delete" at bounding box center [382, 204] width 10 height 10
click at [170, 80] on button "Trên xe" at bounding box center [162, 75] width 65 height 39
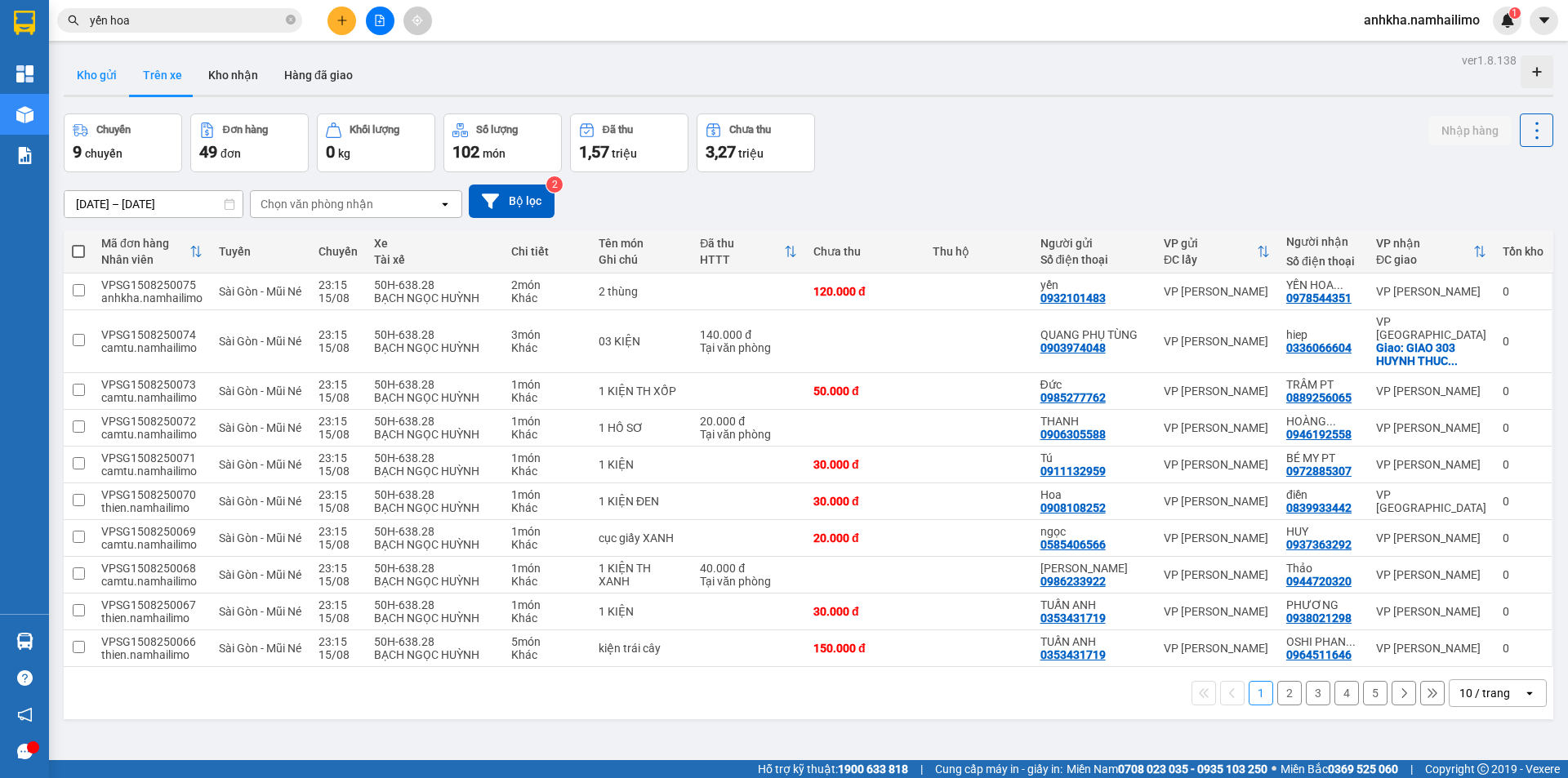
click at [114, 80] on button "Kho gửi" at bounding box center [97, 75] width 66 height 39
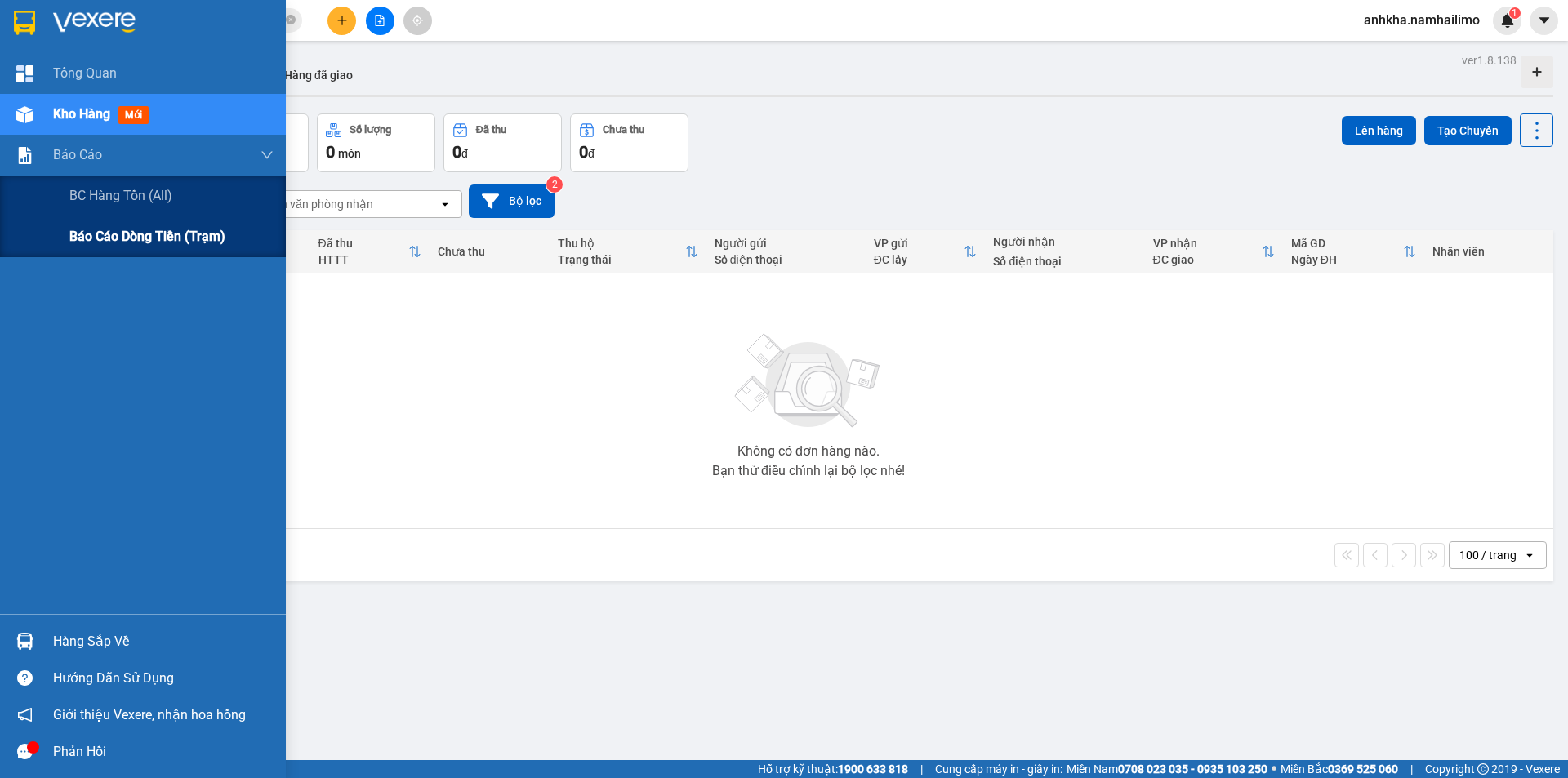
click at [123, 231] on span "Báo cáo dòng tiền (trạm)" at bounding box center [148, 236] width 156 height 21
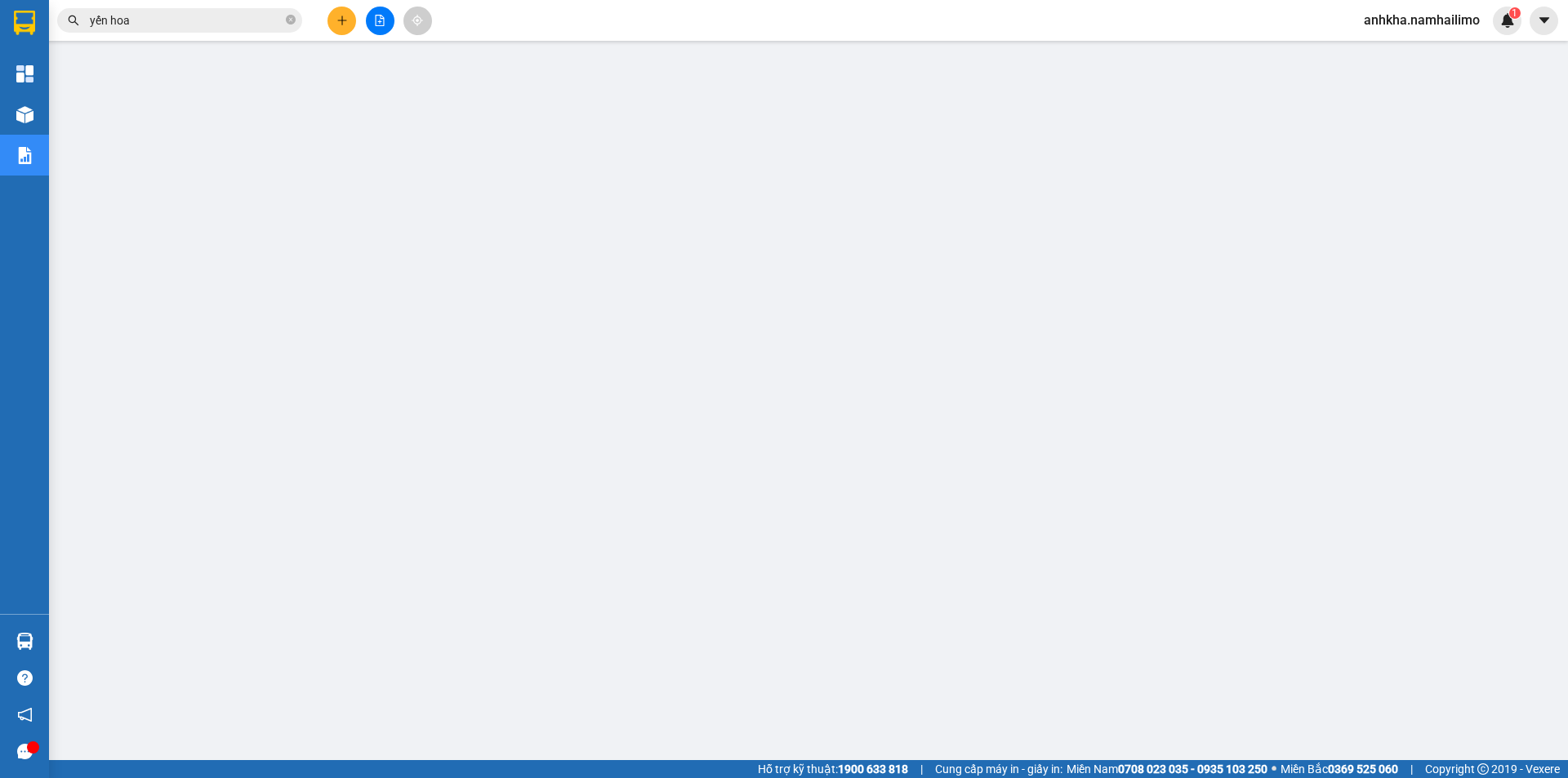
click at [1411, 14] on span "anhkha.namhailimo" at bounding box center [1421, 20] width 142 height 21
click at [1419, 61] on li "Đăng xuất" at bounding box center [1421, 50] width 143 height 26
